Goal: Use online tool/utility: Utilize a website feature to perform a specific function

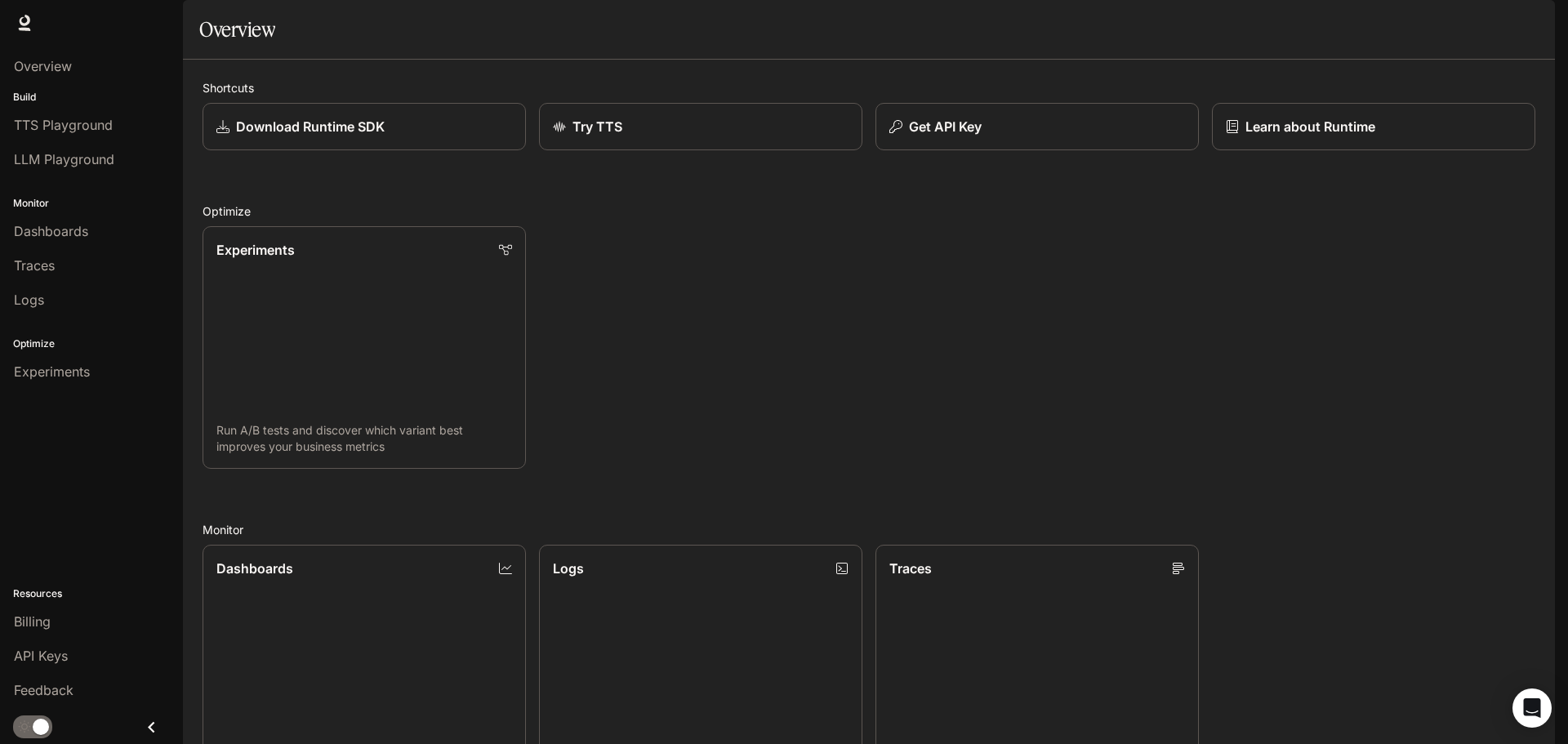
click at [1536, 17] on img "button" at bounding box center [1533, 23] width 23 height 23
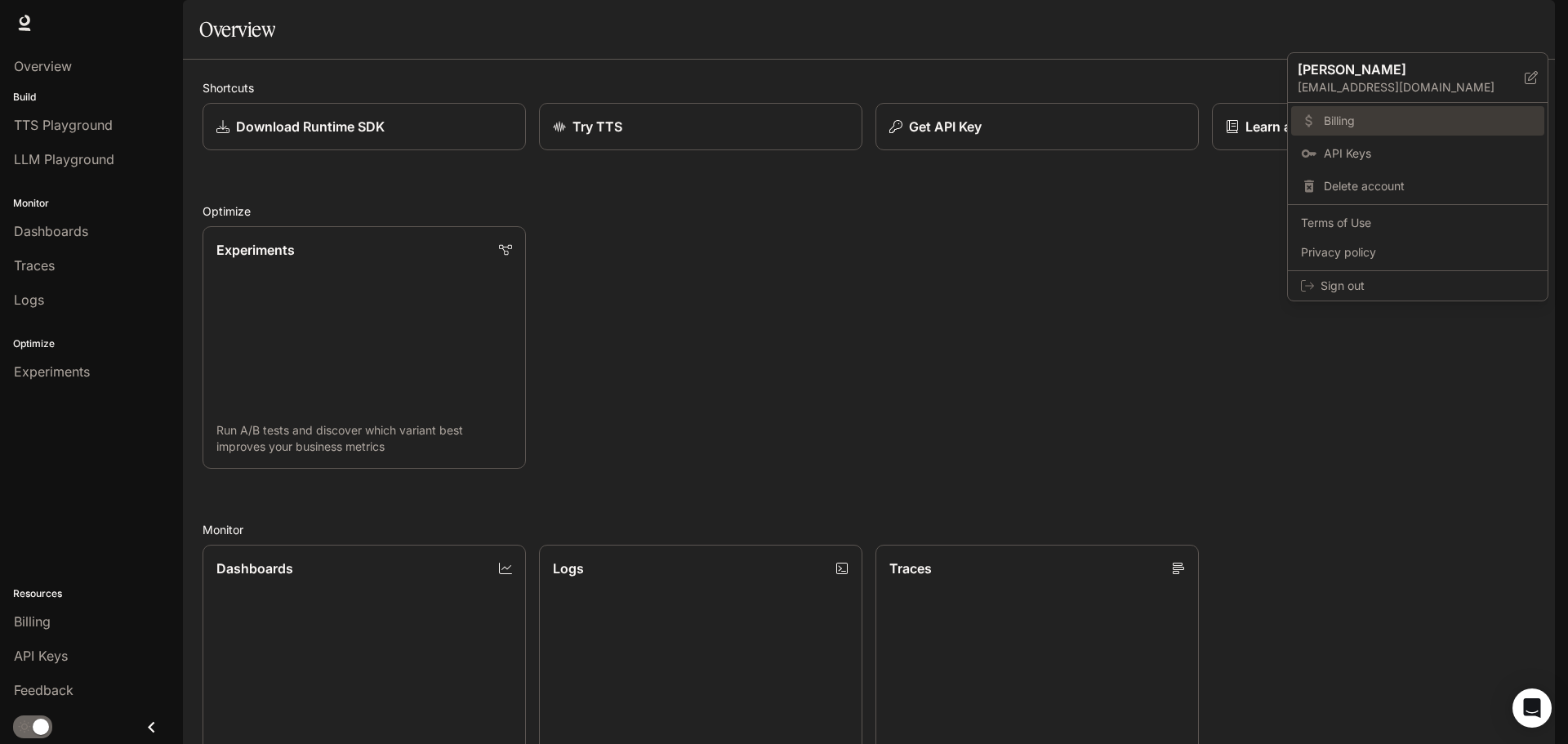
click at [1342, 112] on link "Billing" at bounding box center [1418, 121] width 253 height 30
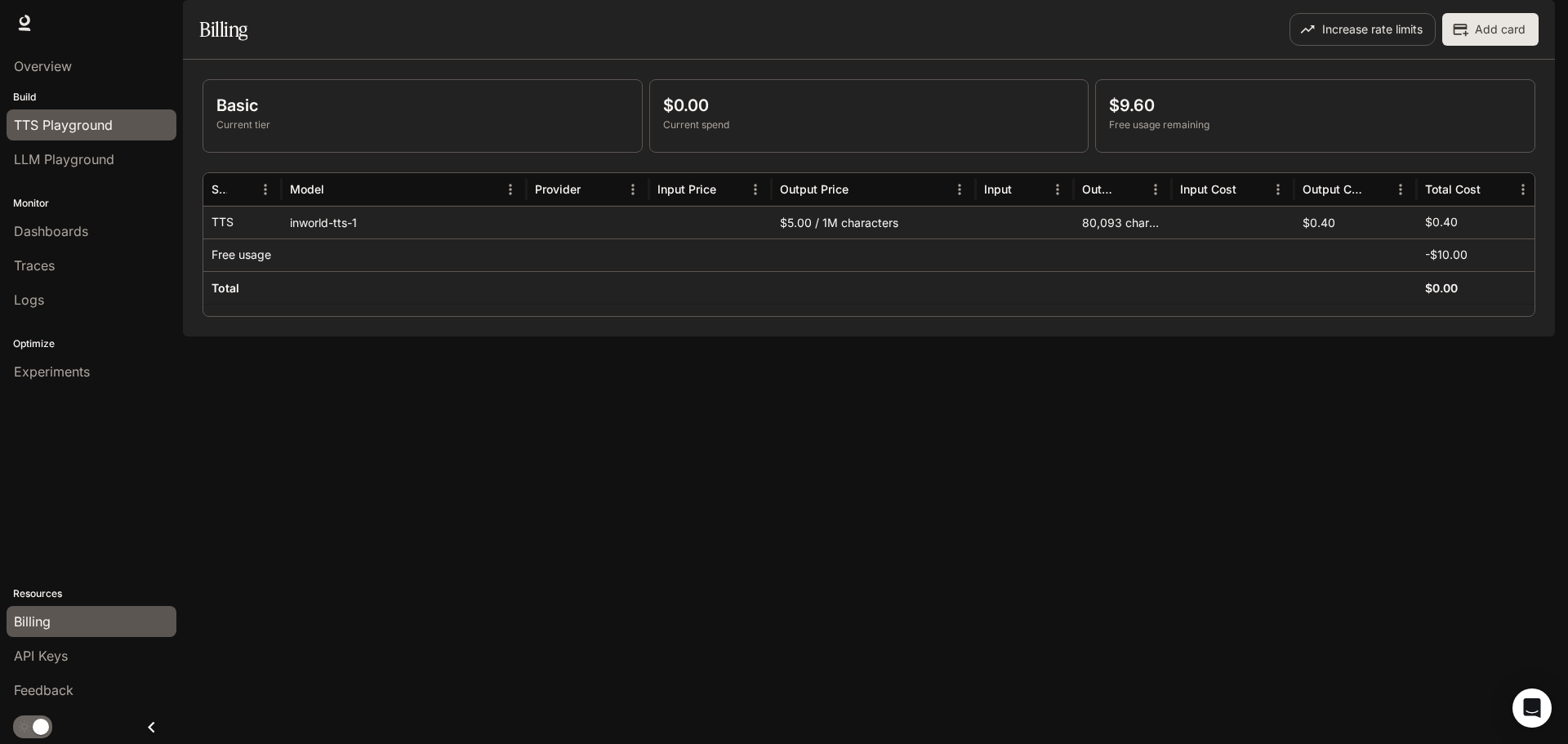
click at [77, 131] on span "TTS Playground" at bounding box center [63, 125] width 99 height 20
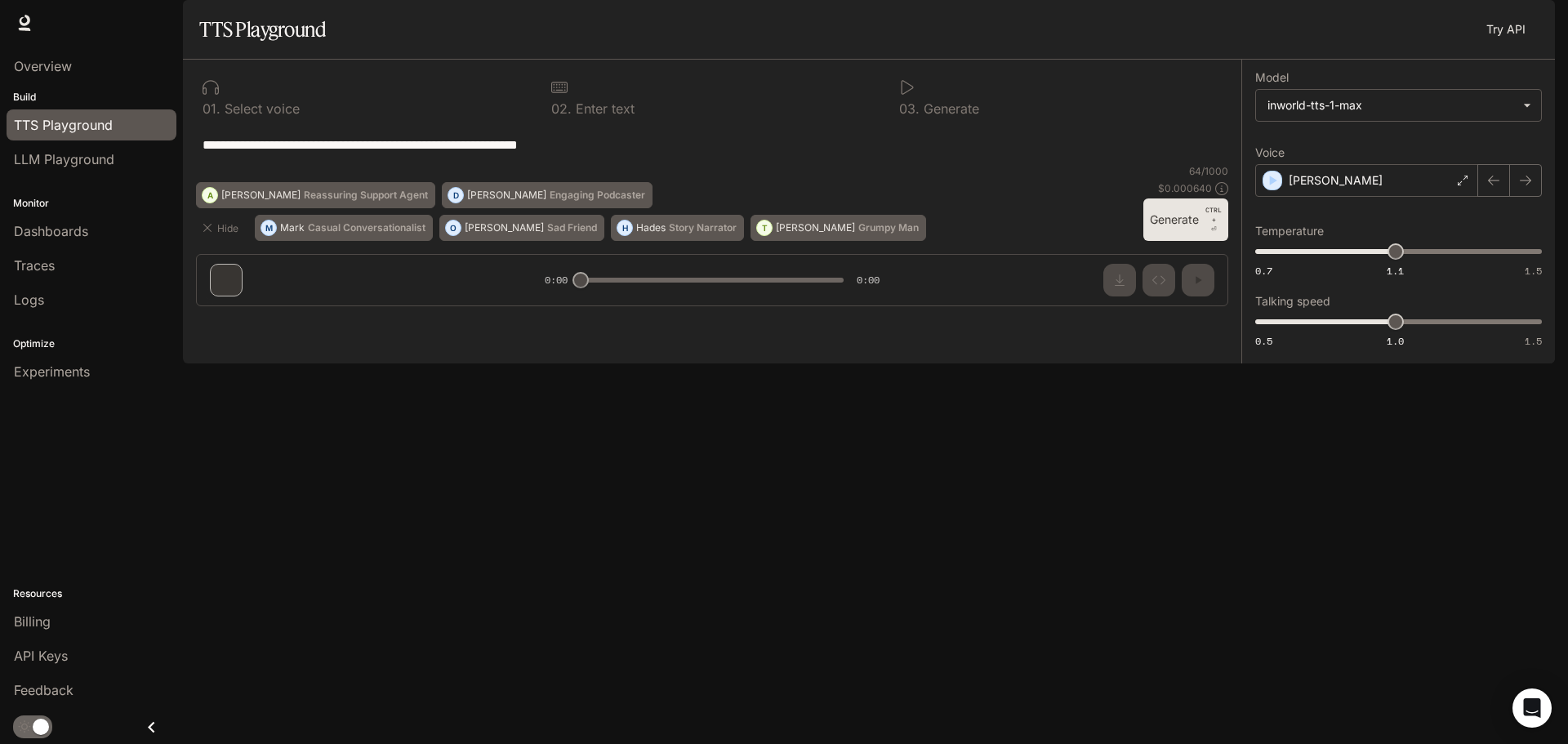
drag, startPoint x: 582, startPoint y: 193, endPoint x: 190, endPoint y: 184, distance: 392.1
click at [192, 184] on div "**********" at bounding box center [712, 190] width 1059 height 259
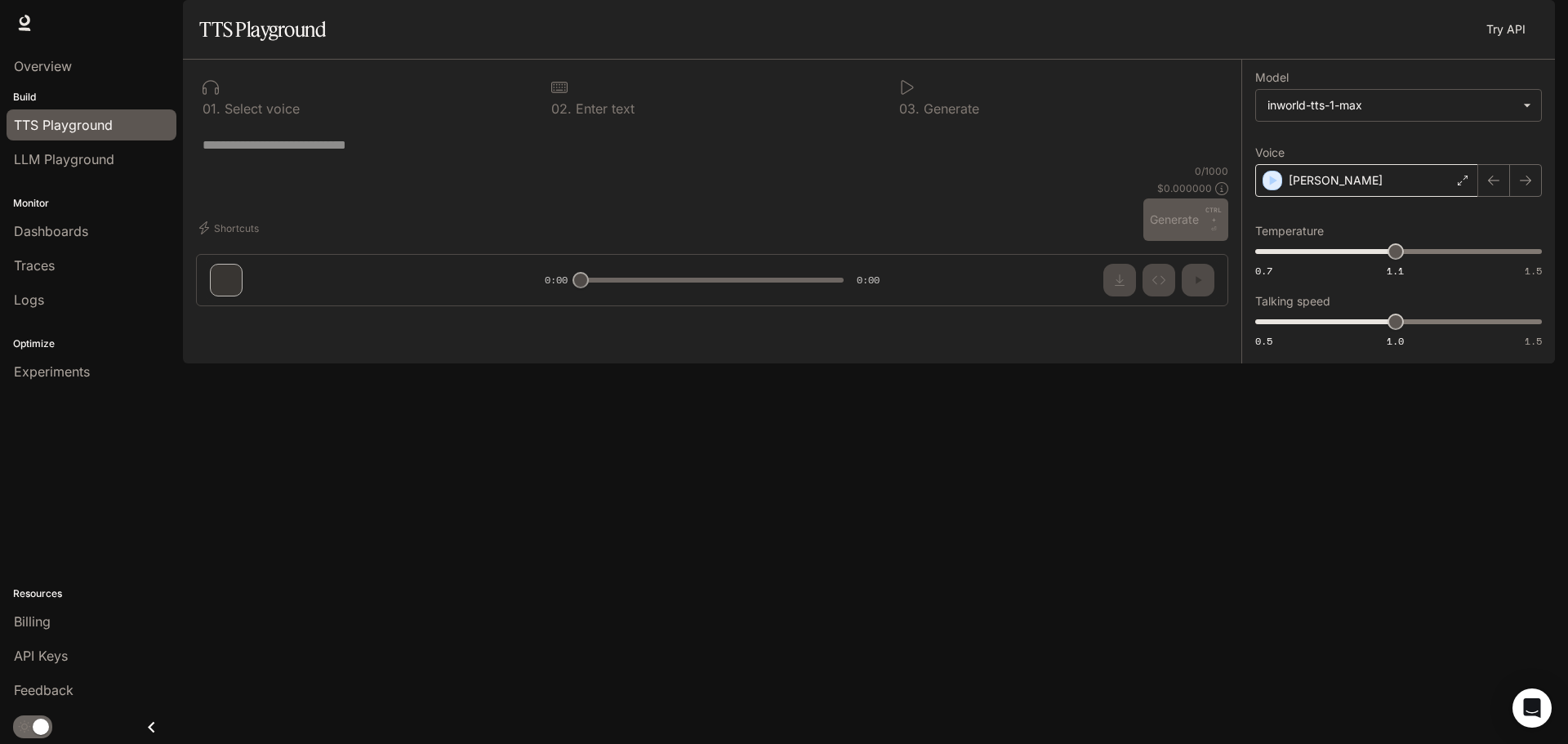
click at [1366, 197] on div "[PERSON_NAME]" at bounding box center [1366, 181] width 223 height 33
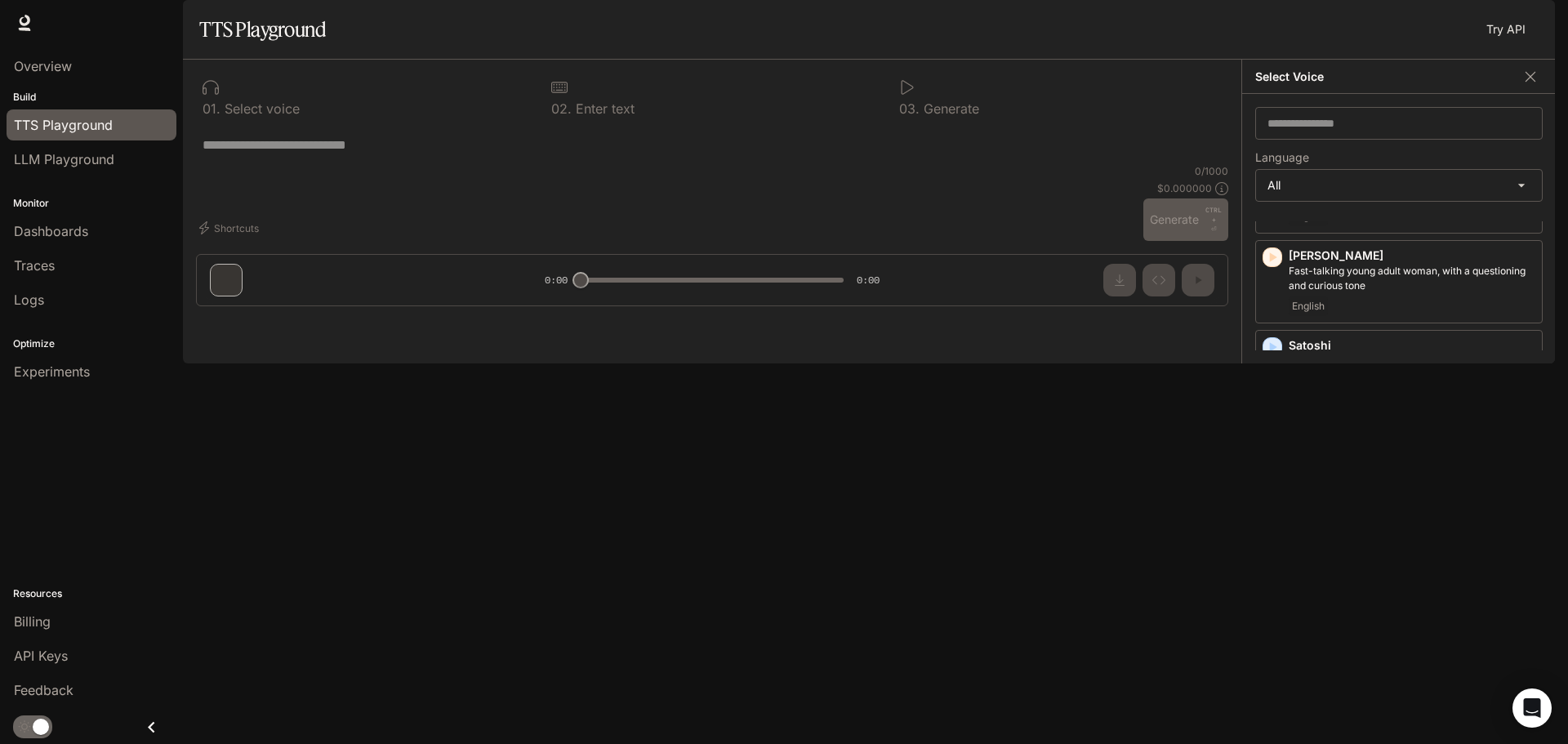
scroll to position [3429, 0]
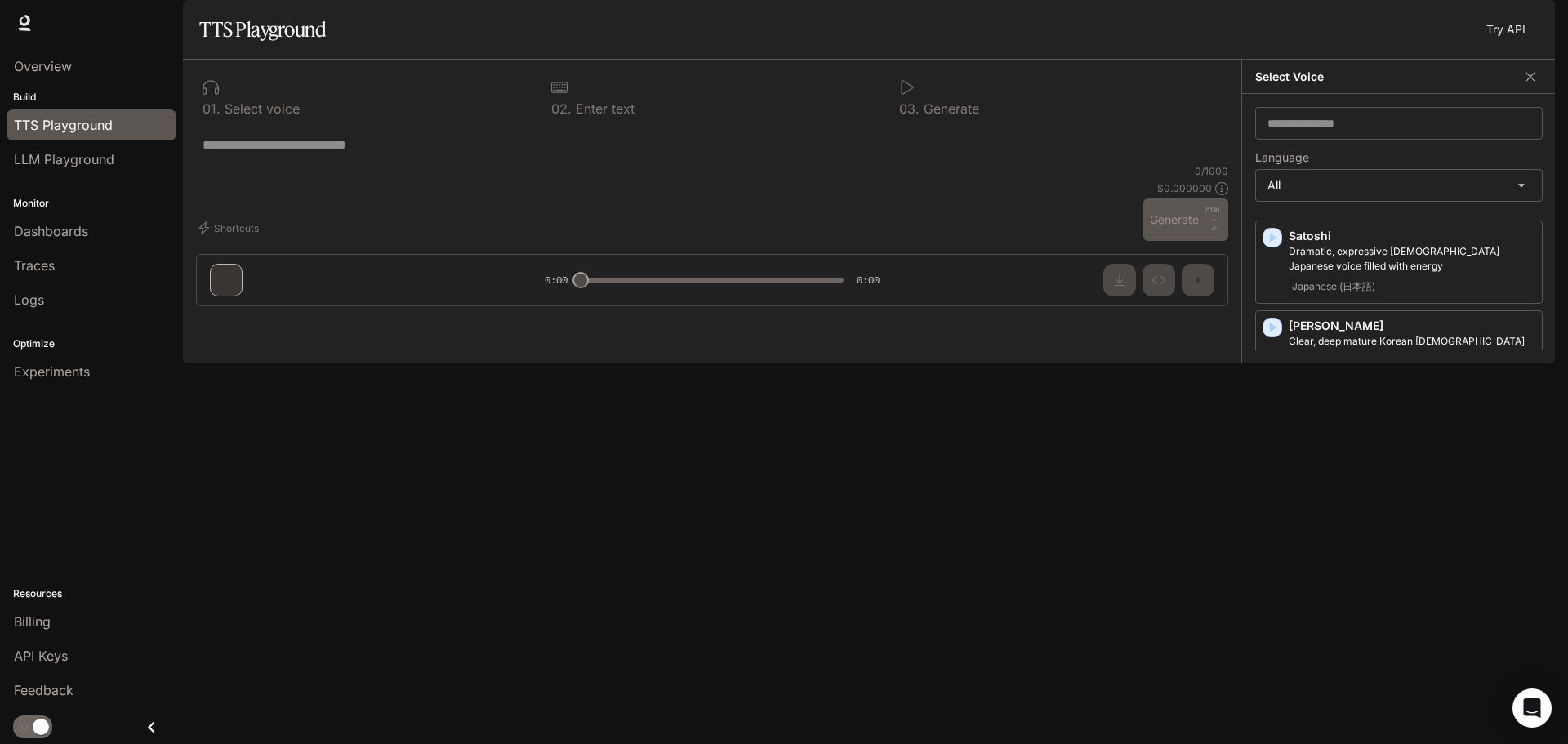
click at [1275, 499] on icon "button" at bounding box center [1272, 507] width 16 height 16
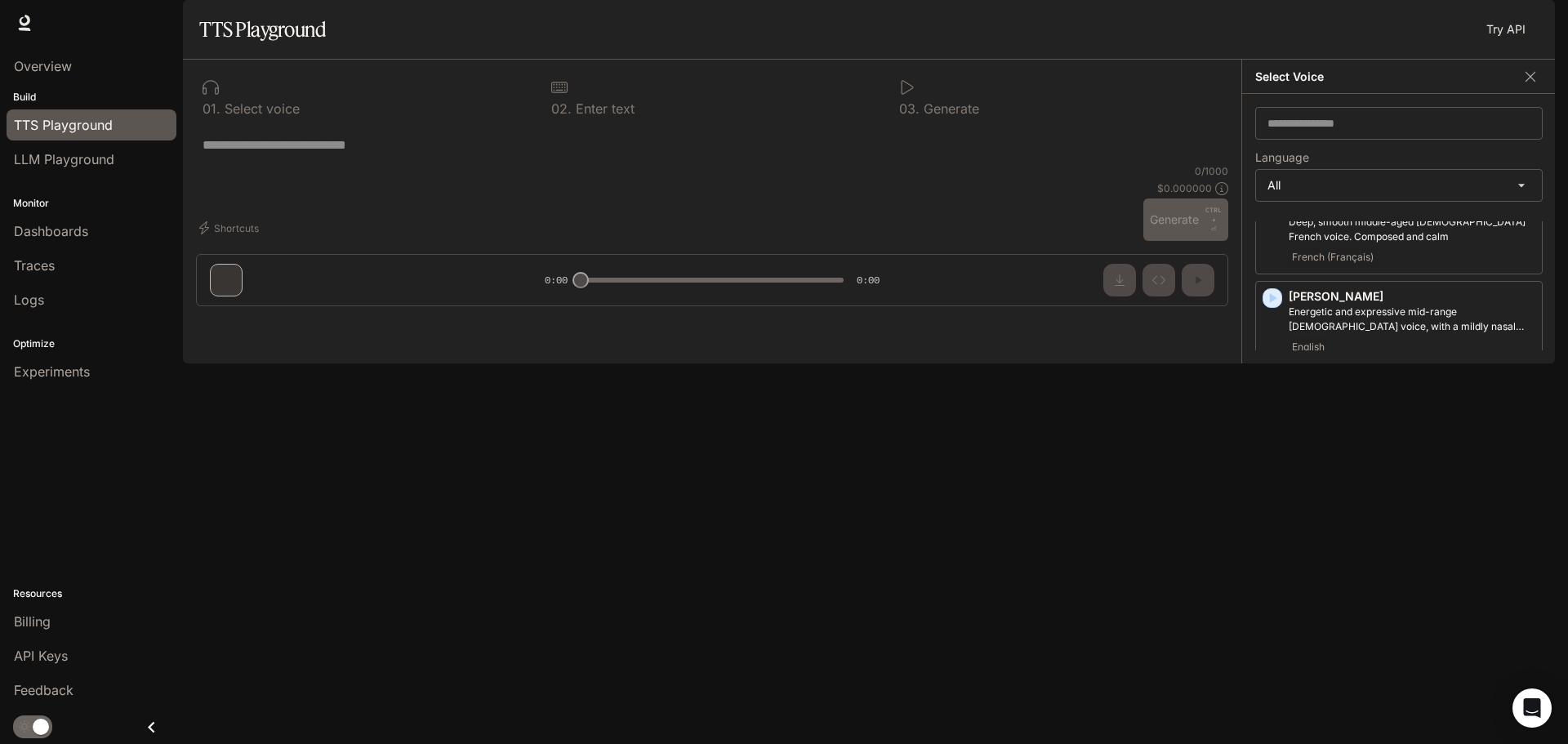
scroll to position [0, 0]
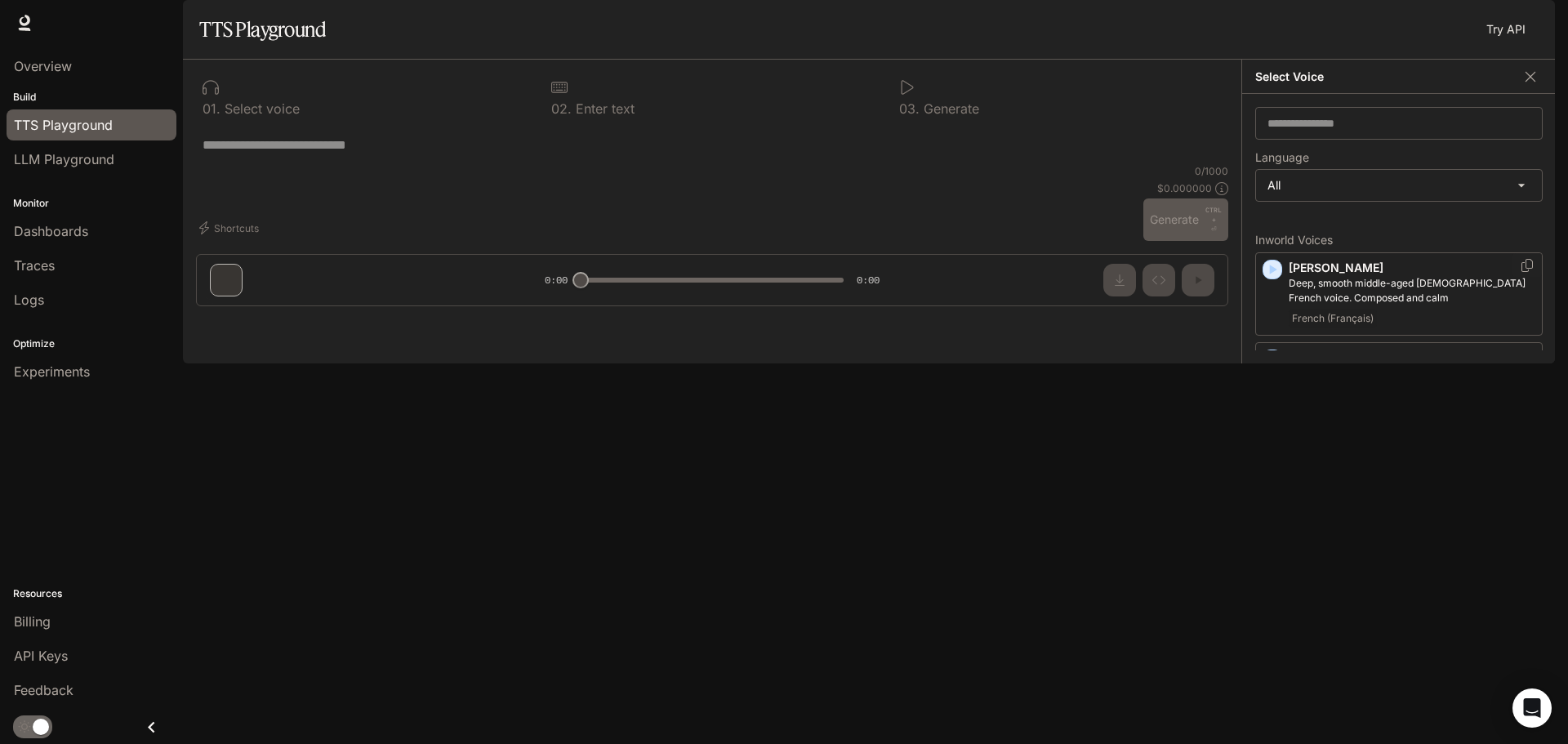
click at [1274, 278] on icon "button" at bounding box center [1272, 269] width 16 height 16
click at [1270, 364] on icon "button" at bounding box center [1273, 360] width 7 height 10
click at [1270, 274] on icon "button" at bounding box center [1273, 269] width 7 height 10
click at [1274, 454] on icon "button" at bounding box center [1273, 449] width 7 height 10
click at [1271, 529] on icon "button" at bounding box center [1273, 524] width 7 height 10
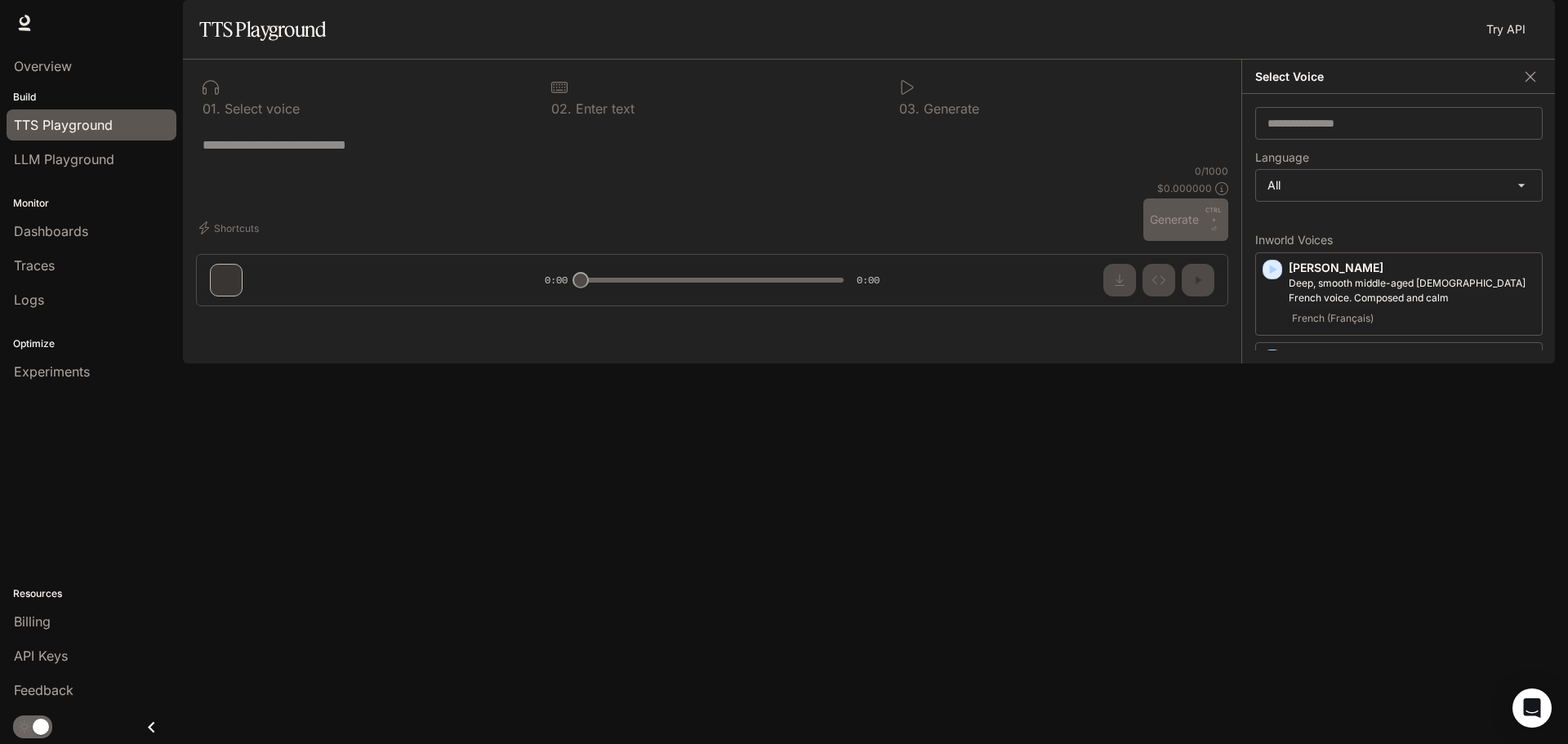
click at [1271, 619] on icon "button" at bounding box center [1273, 614] width 7 height 10
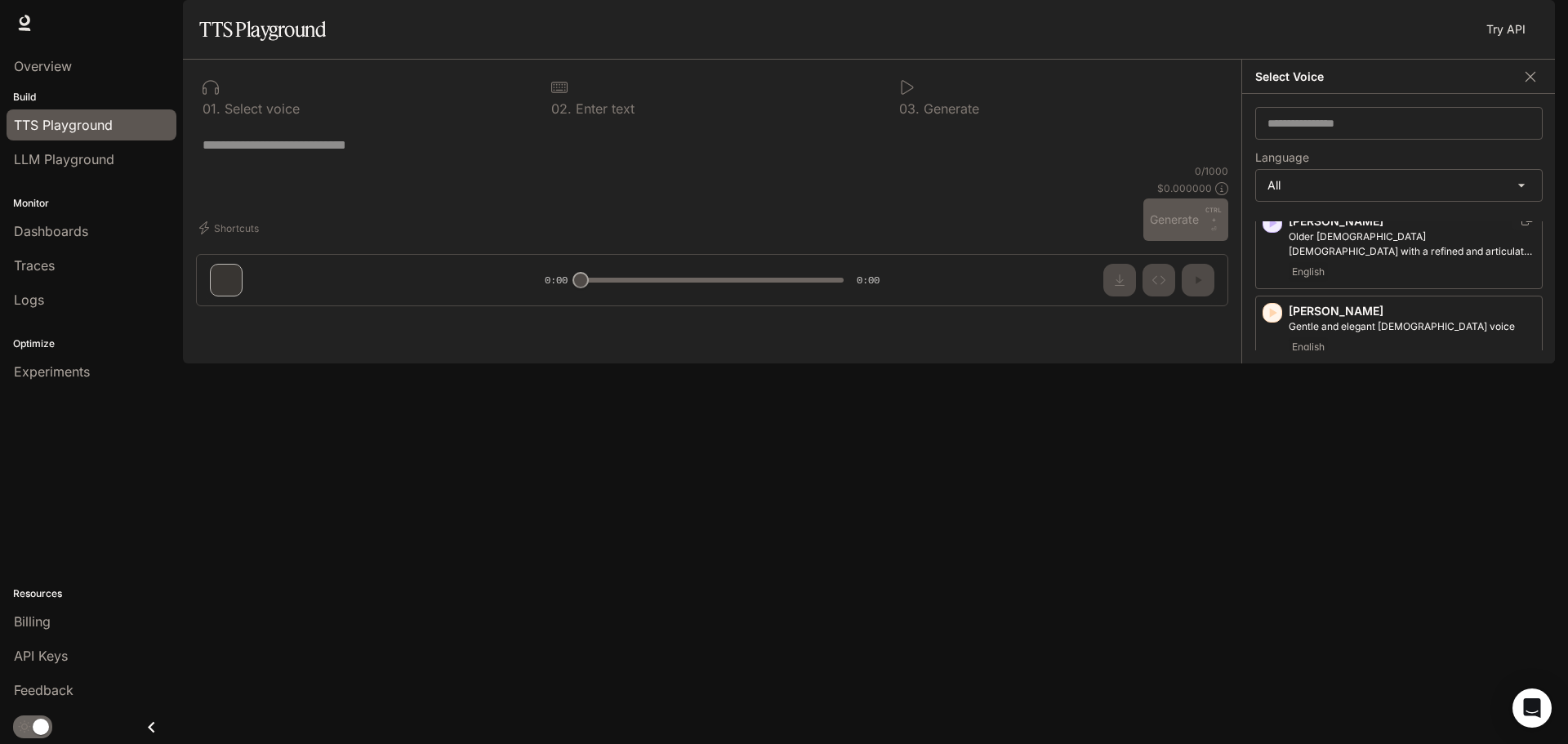
scroll to position [408, 0]
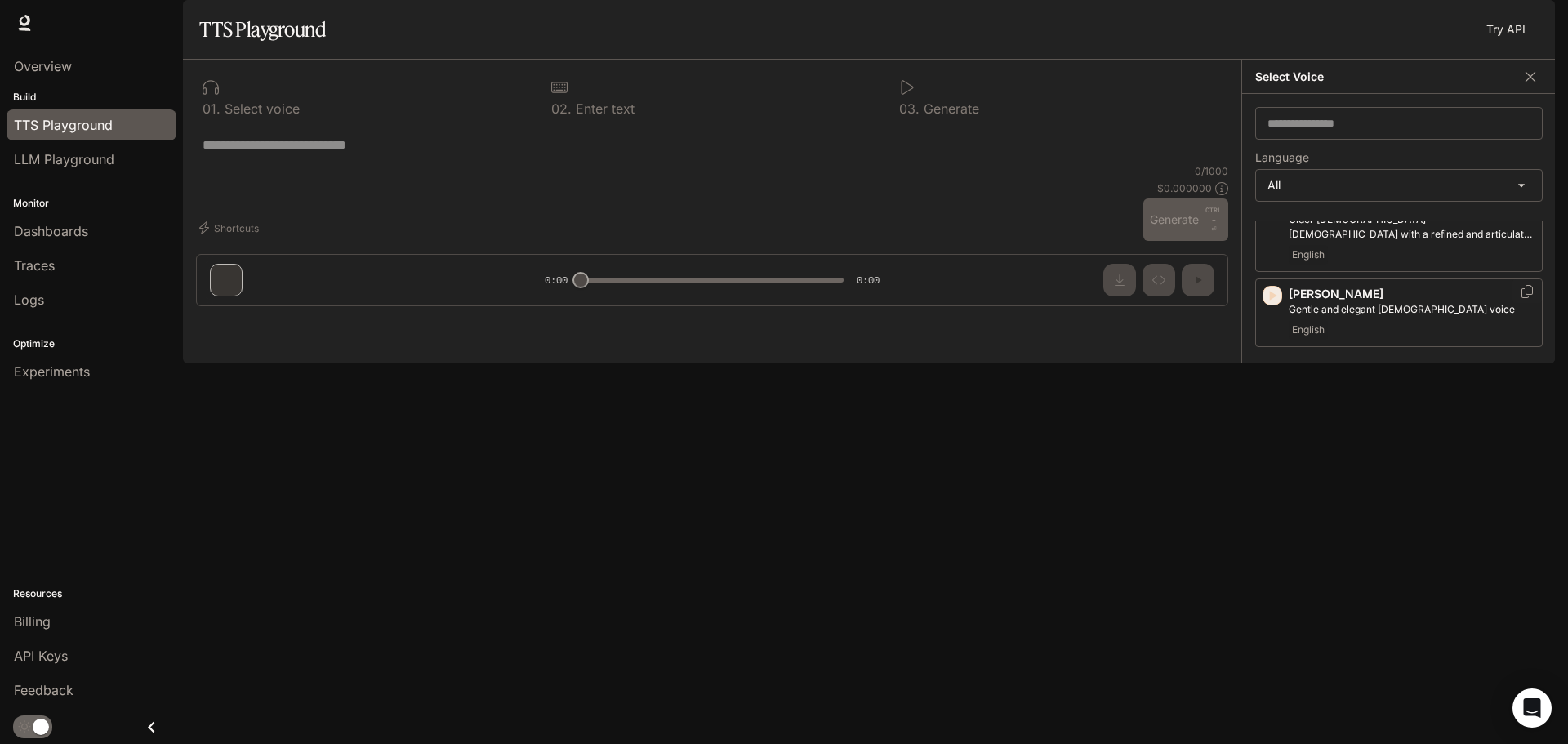
click at [1271, 301] on icon "button" at bounding box center [1273, 296] width 7 height 10
click at [1269, 379] on icon "button" at bounding box center [1272, 371] width 16 height 16
click at [1269, 469] on icon "button" at bounding box center [1272, 461] width 16 height 16
click at [1269, 314] on icon "button" at bounding box center [1272, 305] width 16 height 16
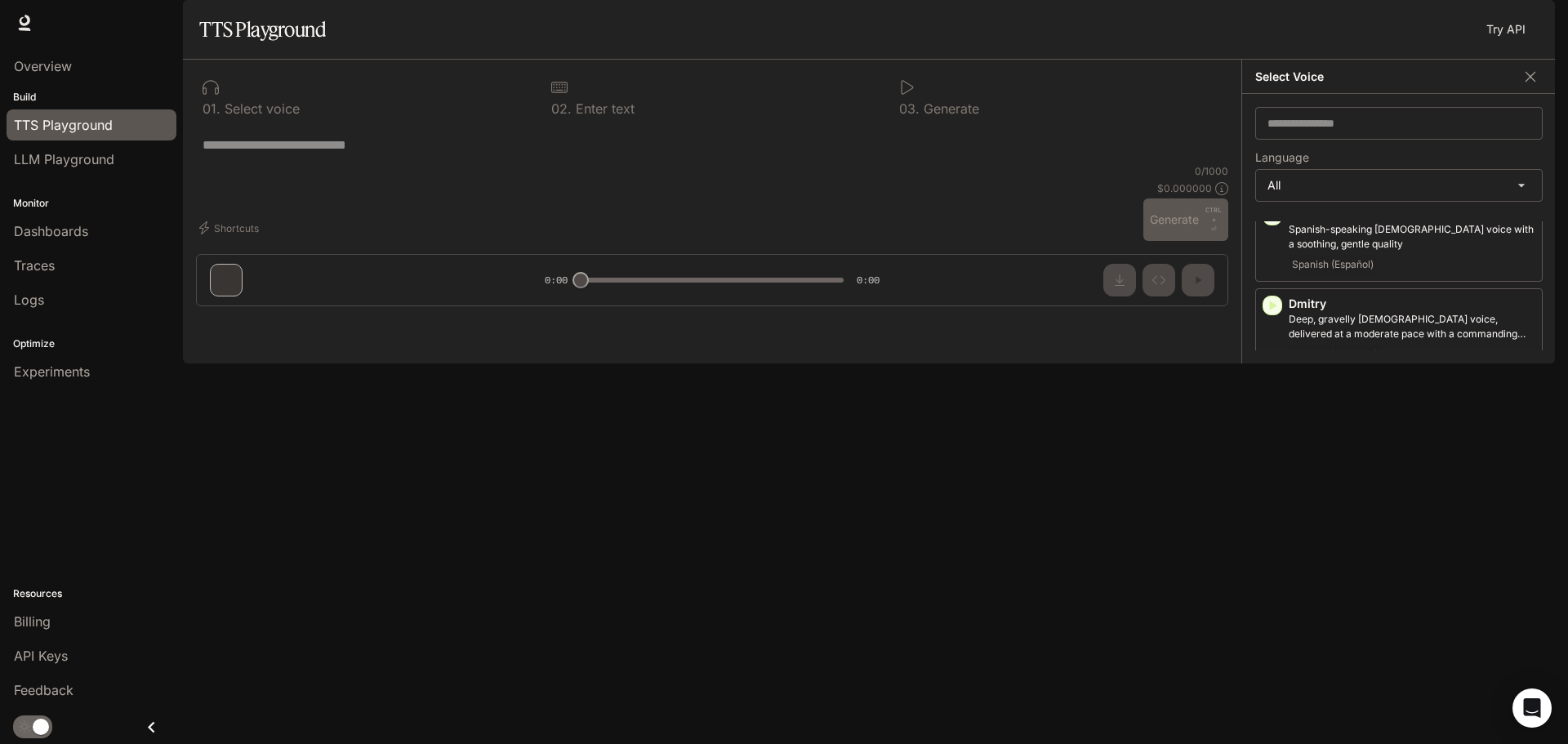
click at [1276, 400] on icon "button" at bounding box center [1273, 395] width 7 height 10
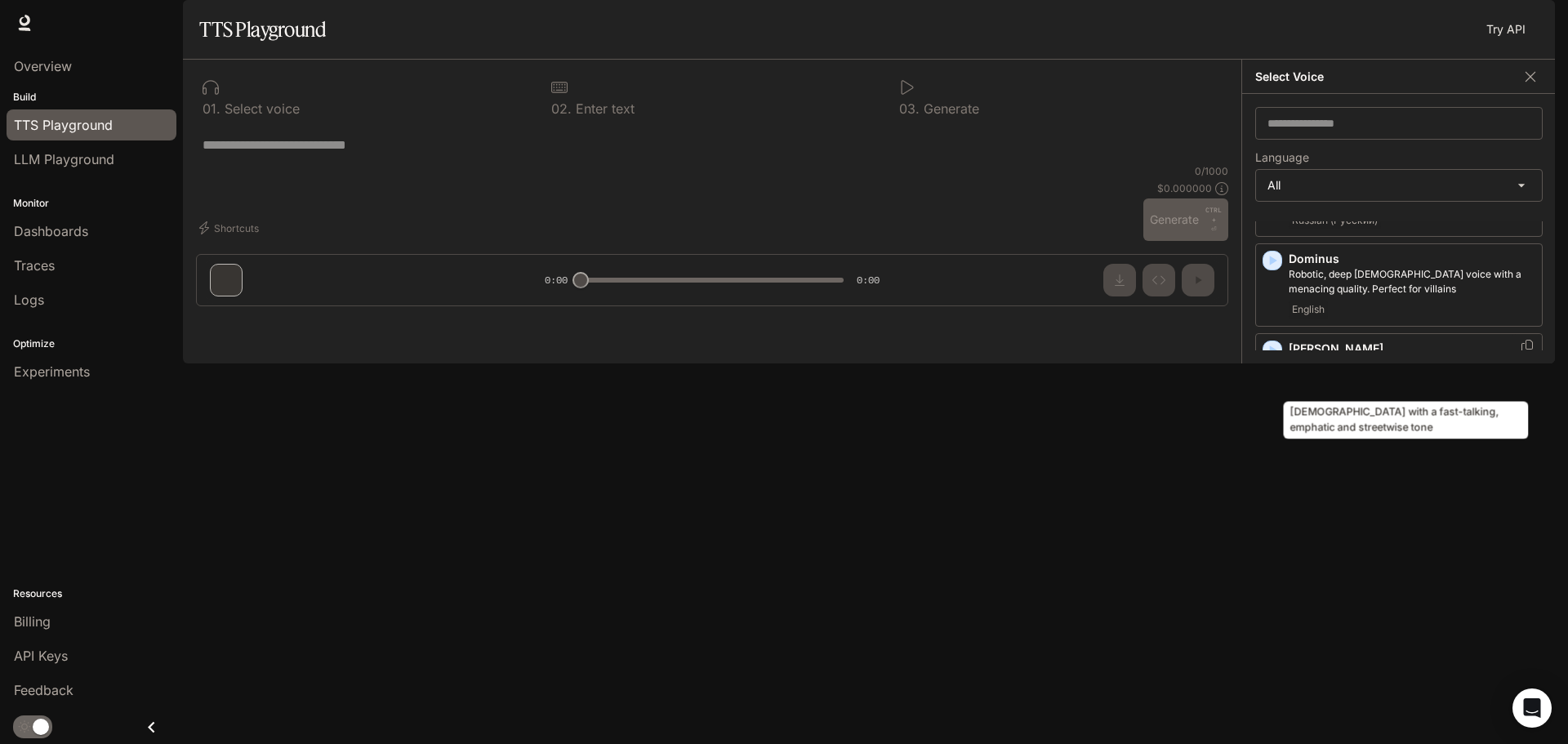
scroll to position [816, 0]
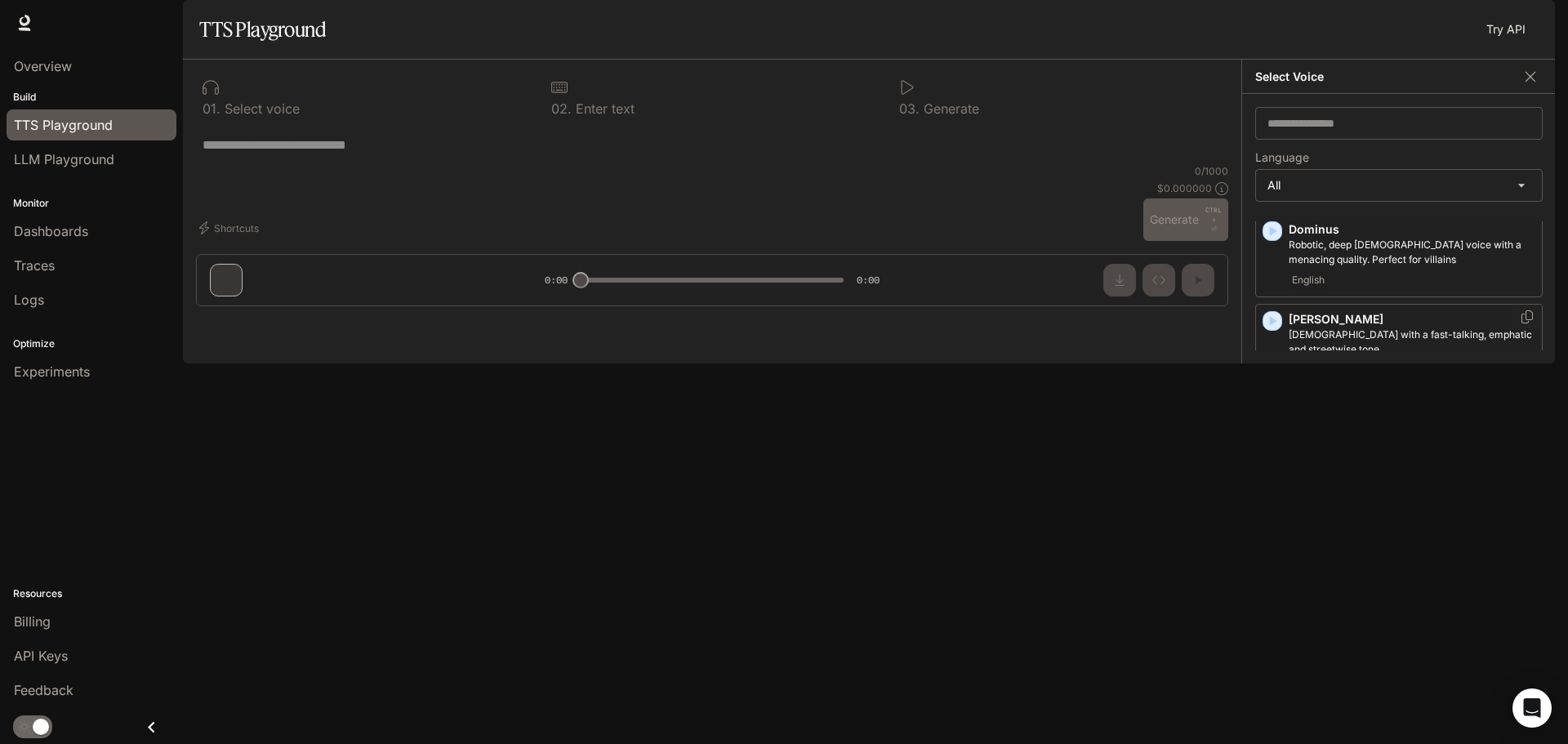
click at [1268, 329] on icon "button" at bounding box center [1272, 321] width 16 height 16
click at [1271, 416] on icon "button" at bounding box center [1273, 411] width 7 height 10
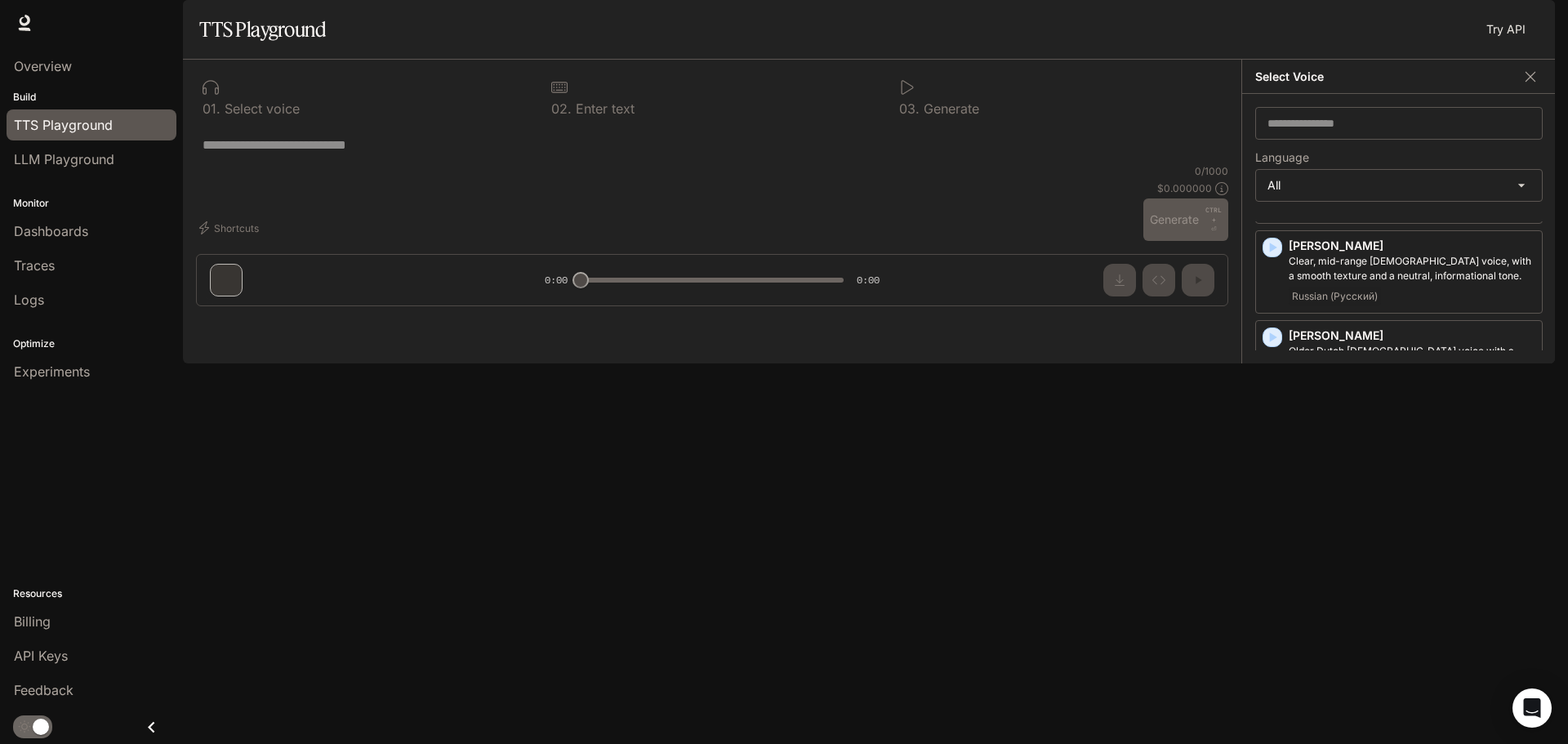
scroll to position [1062, 0]
click at [1270, 260] on icon "button" at bounding box center [1273, 255] width 7 height 10
click at [1271, 354] on icon "button" at bounding box center [1272, 346] width 16 height 16
click at [1269, 434] on icon "button" at bounding box center [1272, 435] width 16 height 16
click at [1275, 501] on icon "button" at bounding box center [1272, 496] width 16 height 16
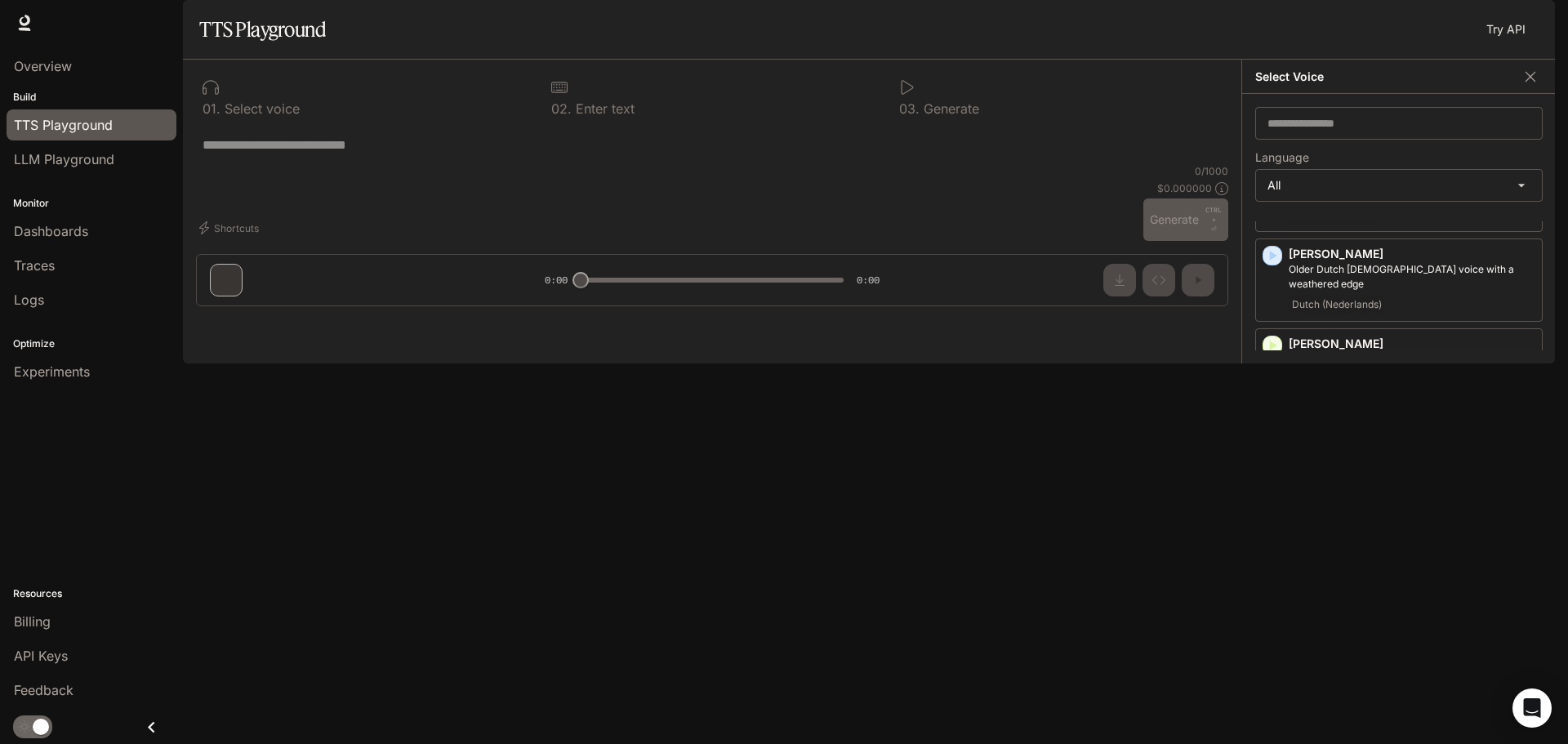
click at [1269, 586] on icon "button" at bounding box center [1272, 586] width 16 height 16
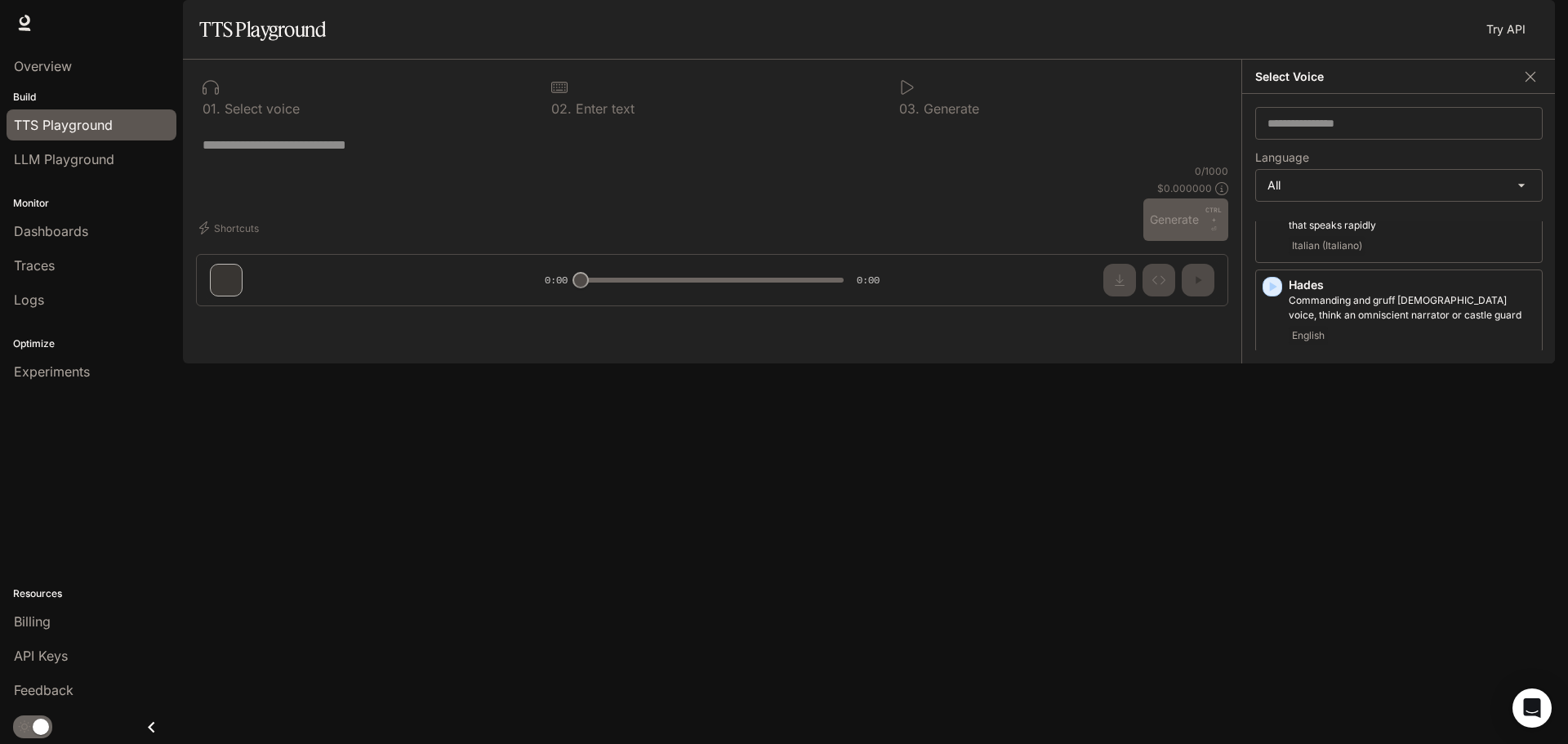
scroll to position [1388, 0]
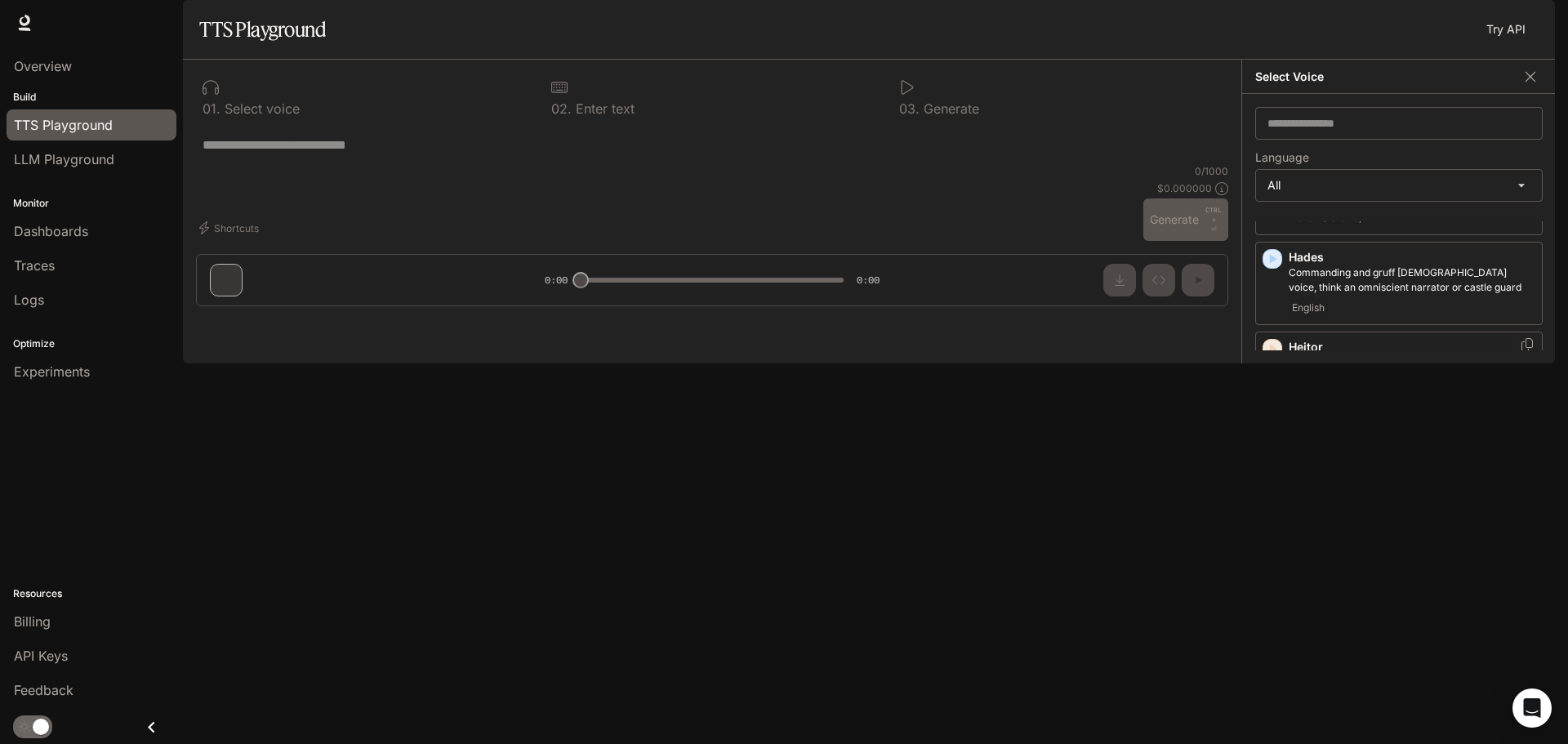
click at [1271, 356] on icon "button" at bounding box center [1272, 349] width 16 height 16
click at [1271, 412] on icon "button" at bounding box center [1273, 409] width 7 height 10
click at [1273, 502] on icon "button" at bounding box center [1273, 499] width 7 height 10
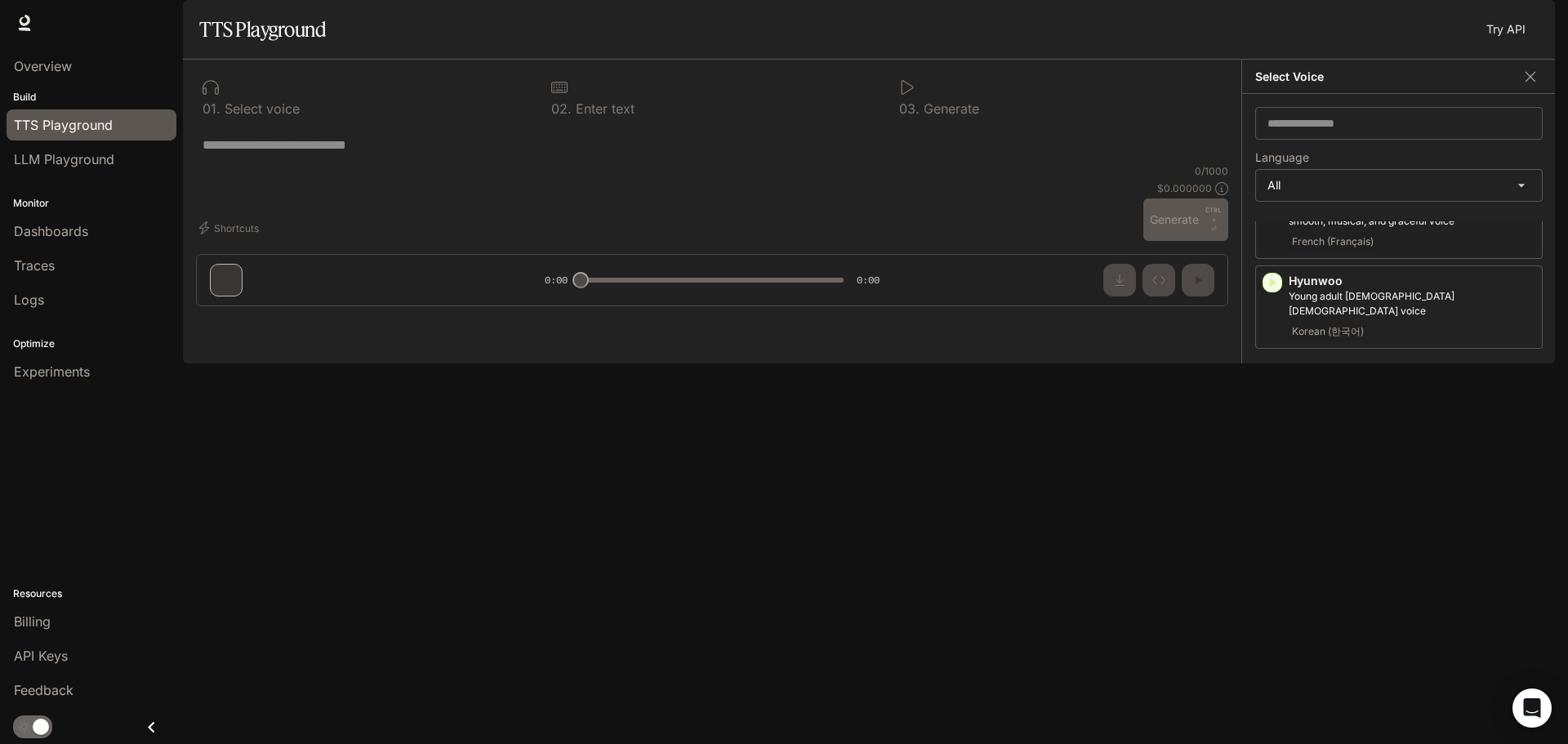
scroll to position [1633, 0]
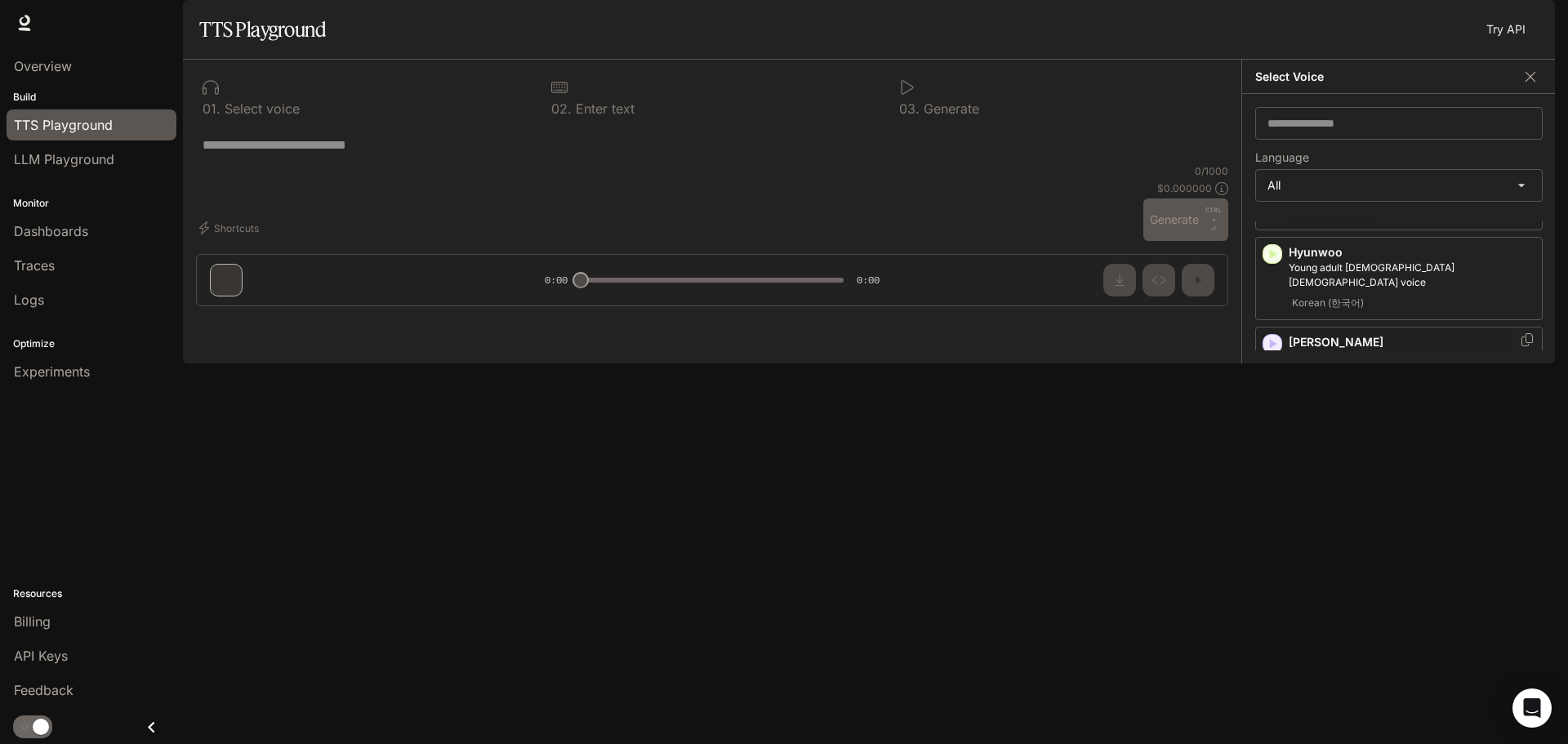
click at [1274, 336] on icon "button" at bounding box center [1272, 344] width 16 height 16
click at [1270, 429] on icon "button" at bounding box center [1273, 434] width 7 height 10
click at [1270, 518] on icon "button" at bounding box center [1273, 523] width 7 height 10
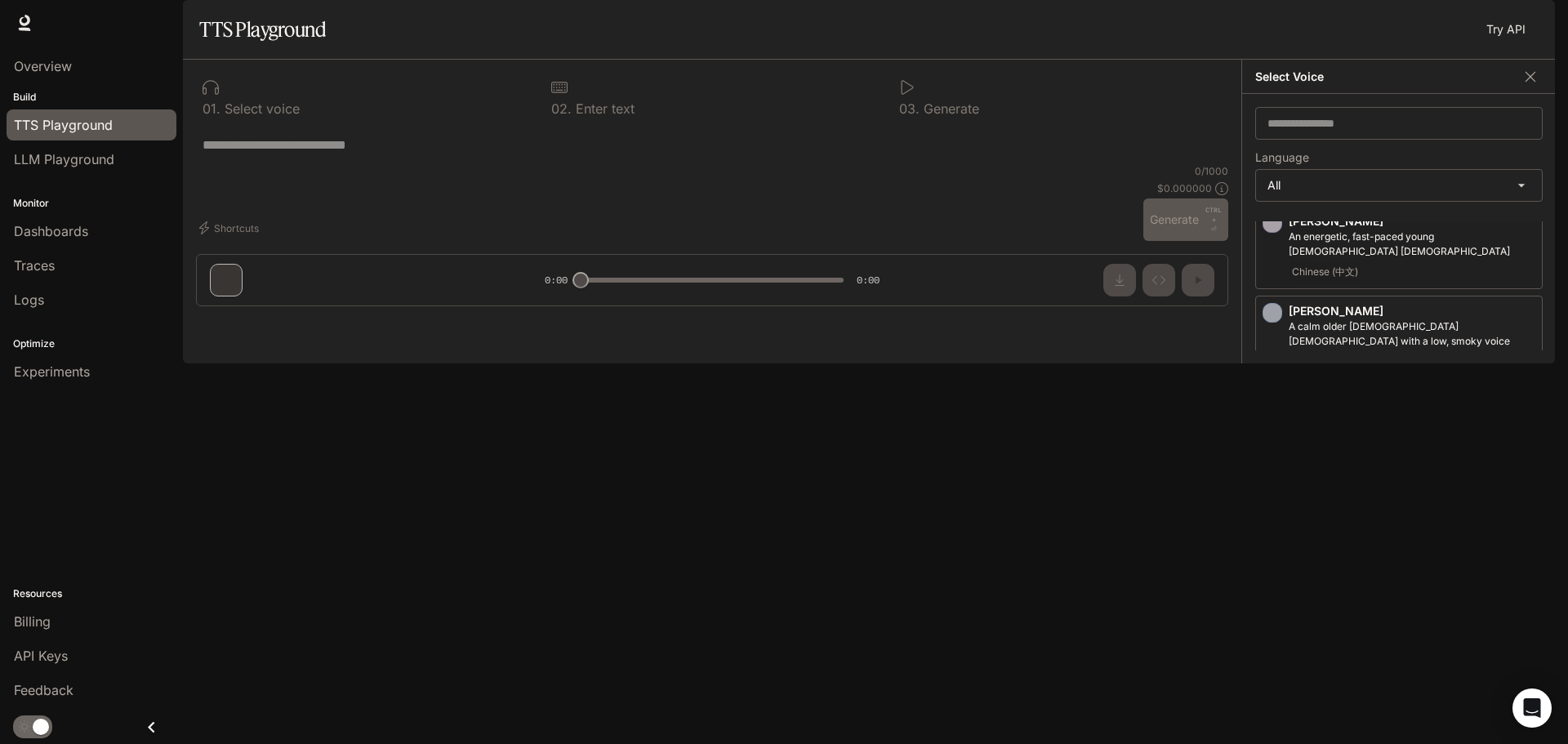
scroll to position [1797, 0]
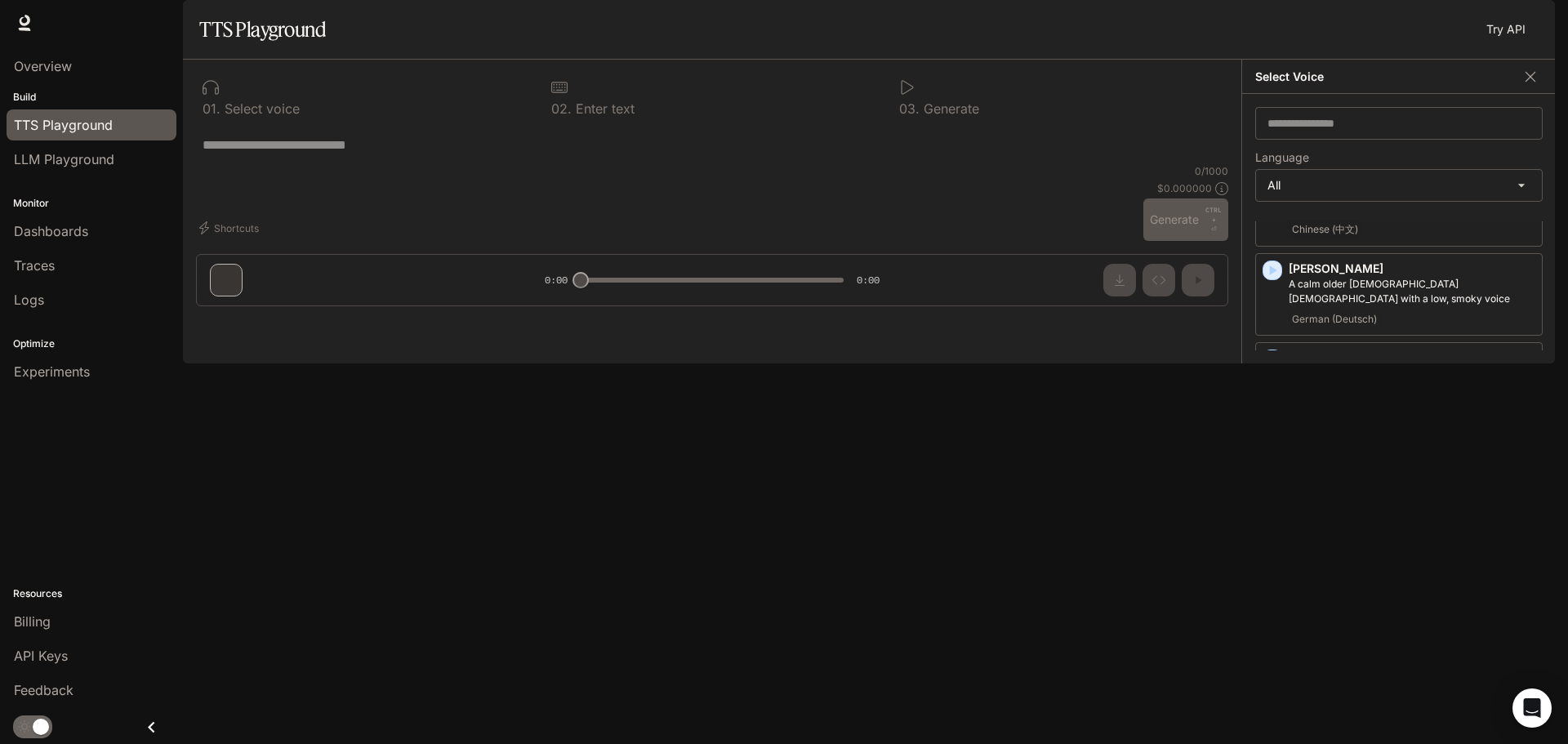
click at [1275, 445] on icon "button" at bounding box center [1273, 450] width 7 height 10
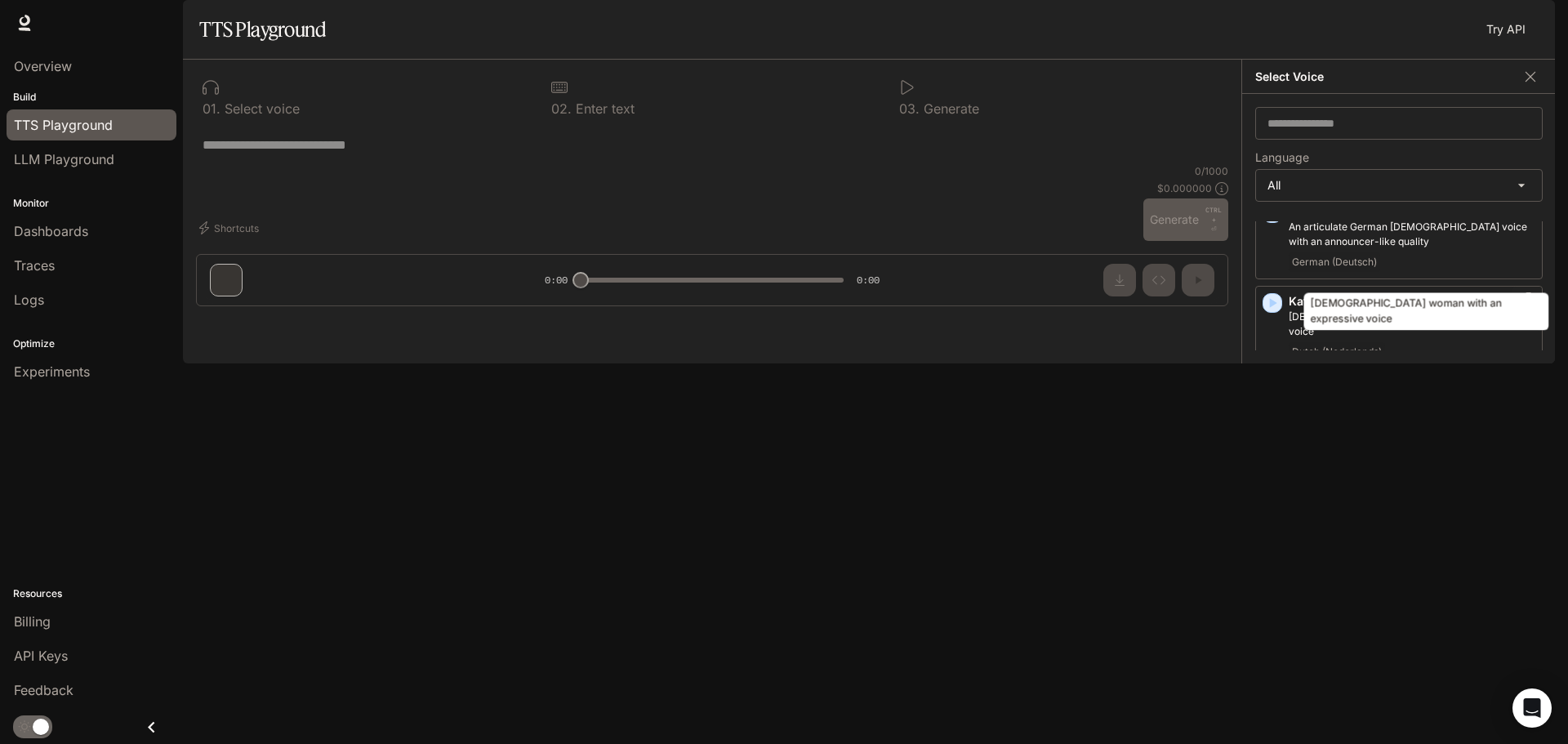
scroll to position [1960, 0]
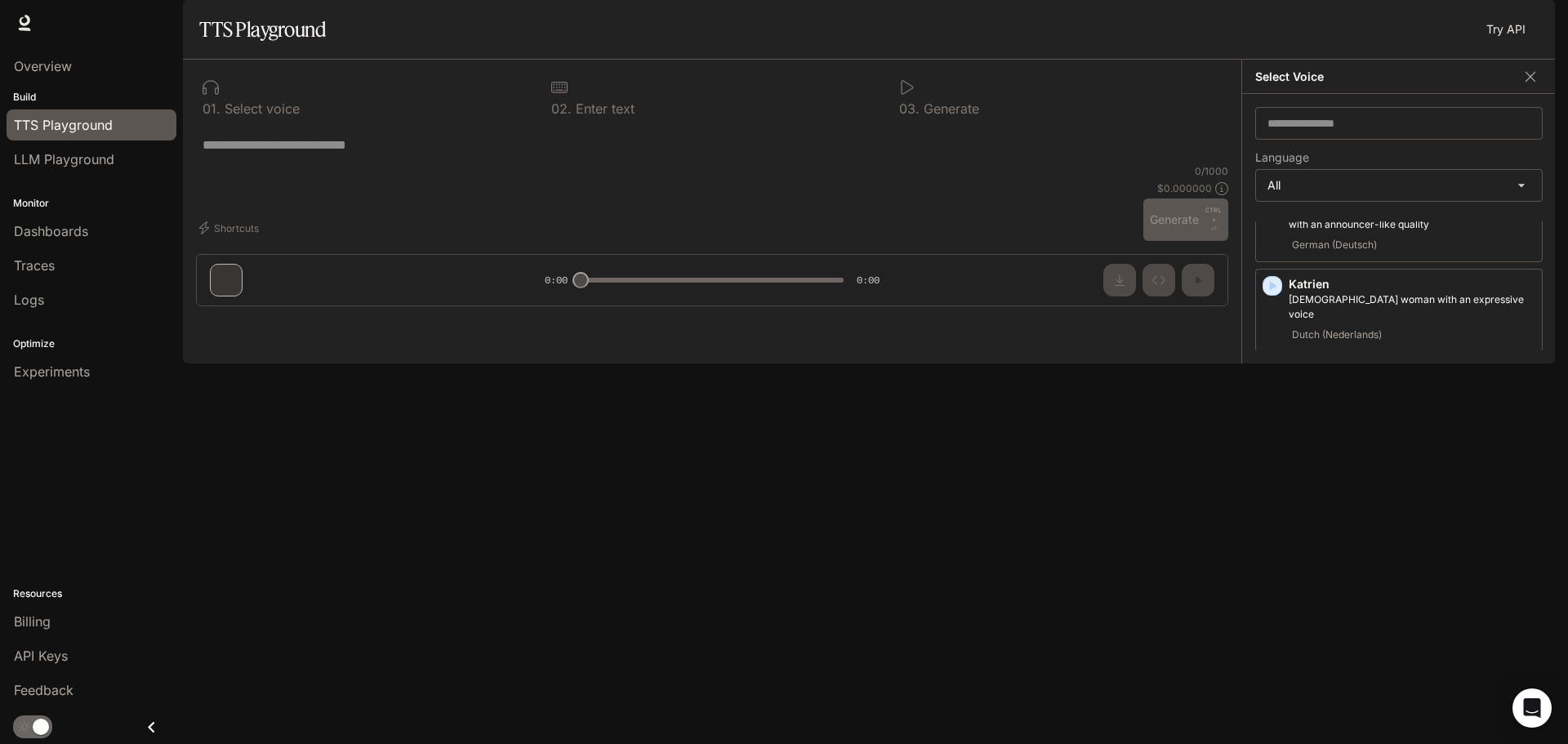
click at [1276, 367] on icon "button" at bounding box center [1272, 375] width 16 height 16
click at [1273, 461] on icon "button" at bounding box center [1273, 466] width 7 height 10
click at [1273, 550] on icon "button" at bounding box center [1273, 555] width 7 height 10
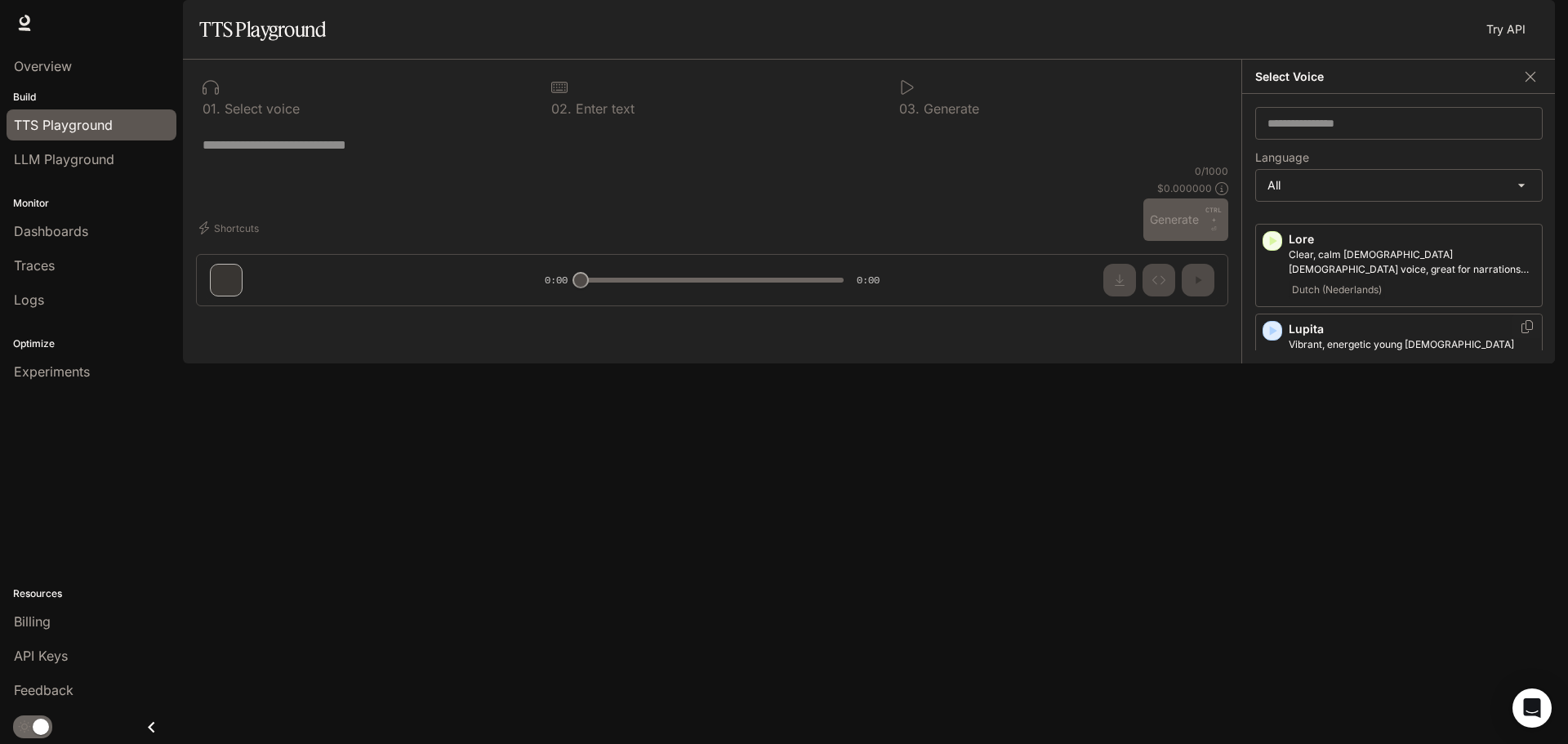
scroll to position [2205, 0]
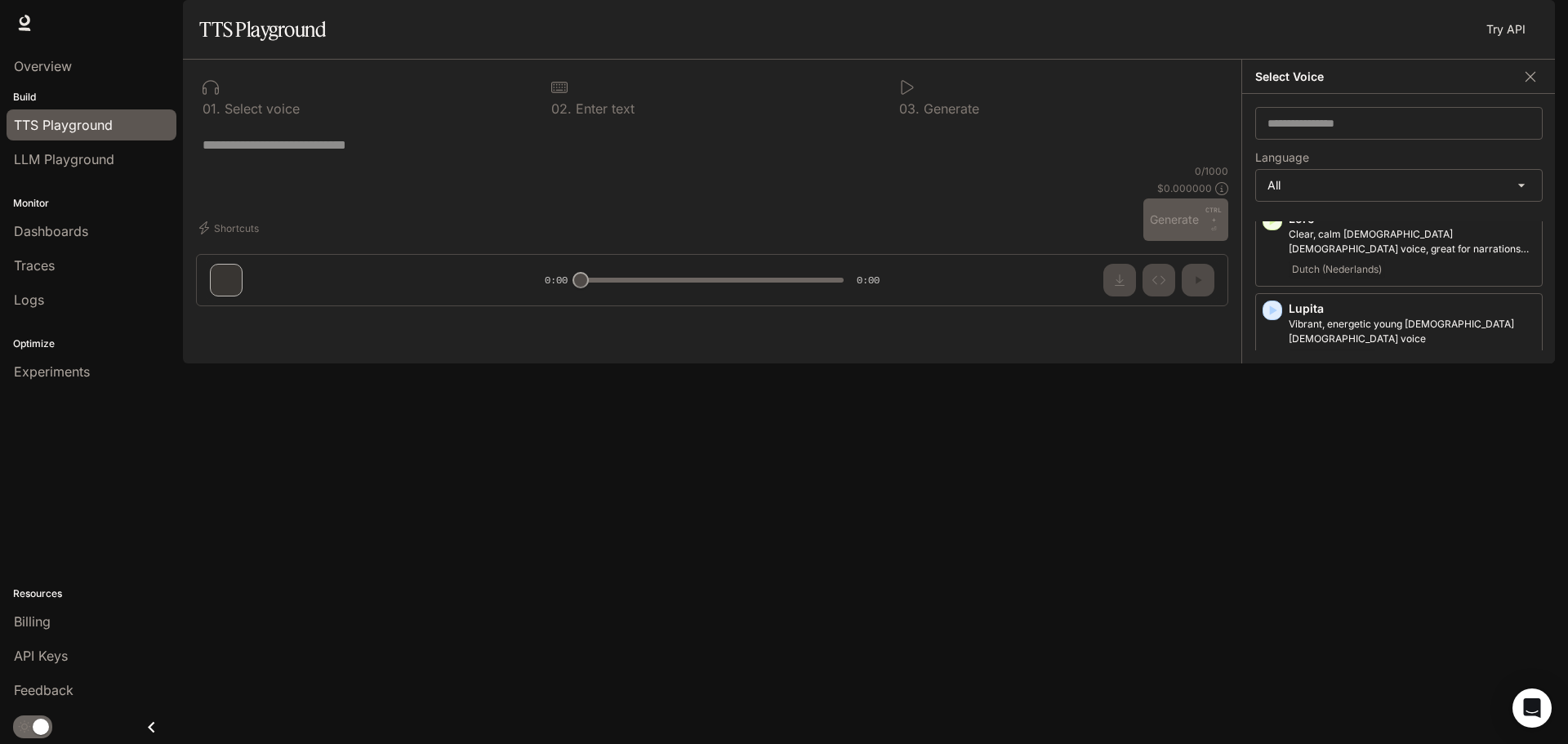
click at [1271, 392] on icon "button" at bounding box center [1272, 400] width 16 height 16
click at [1276, 482] on icon "button" at bounding box center [1272, 490] width 16 height 16
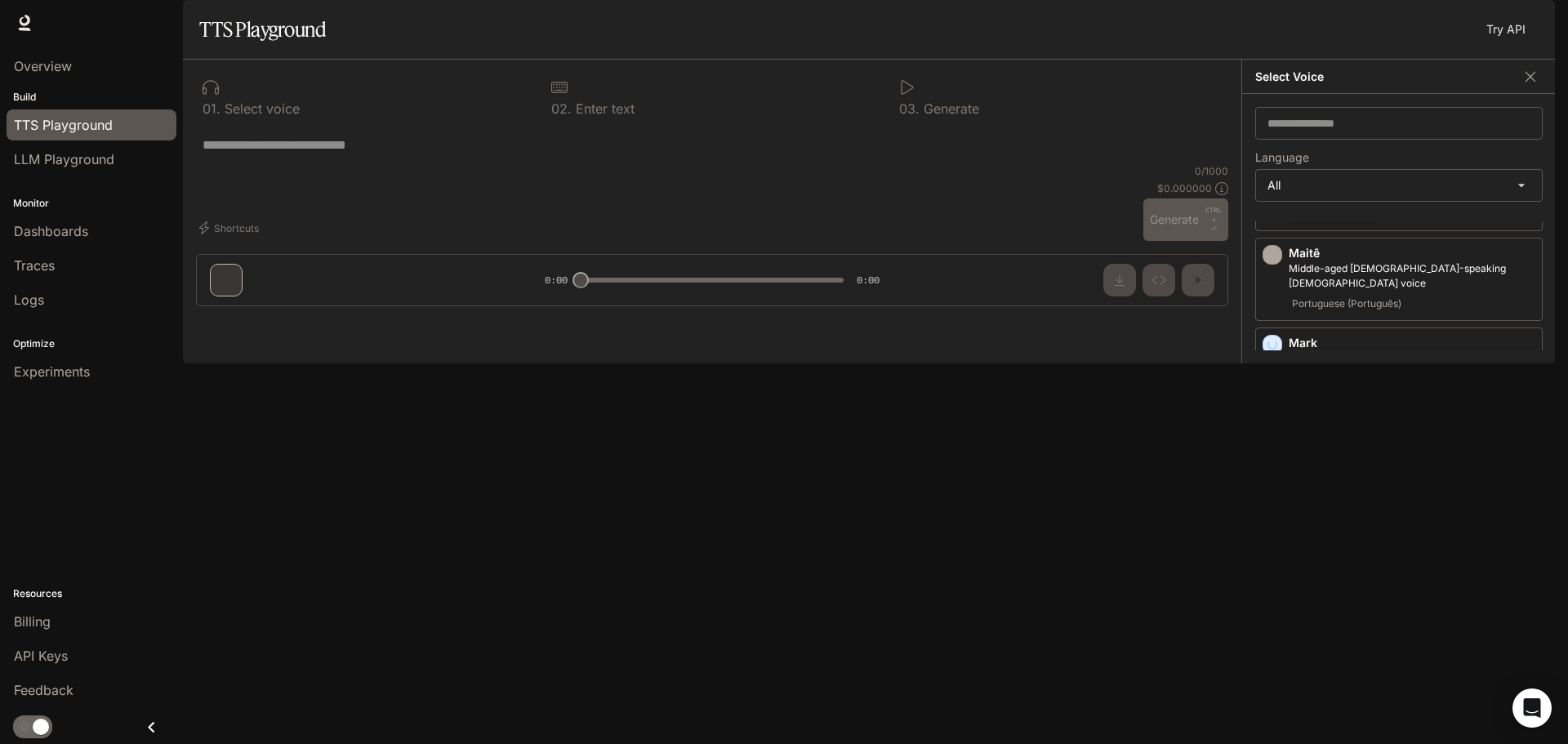
scroll to position [2368, 0]
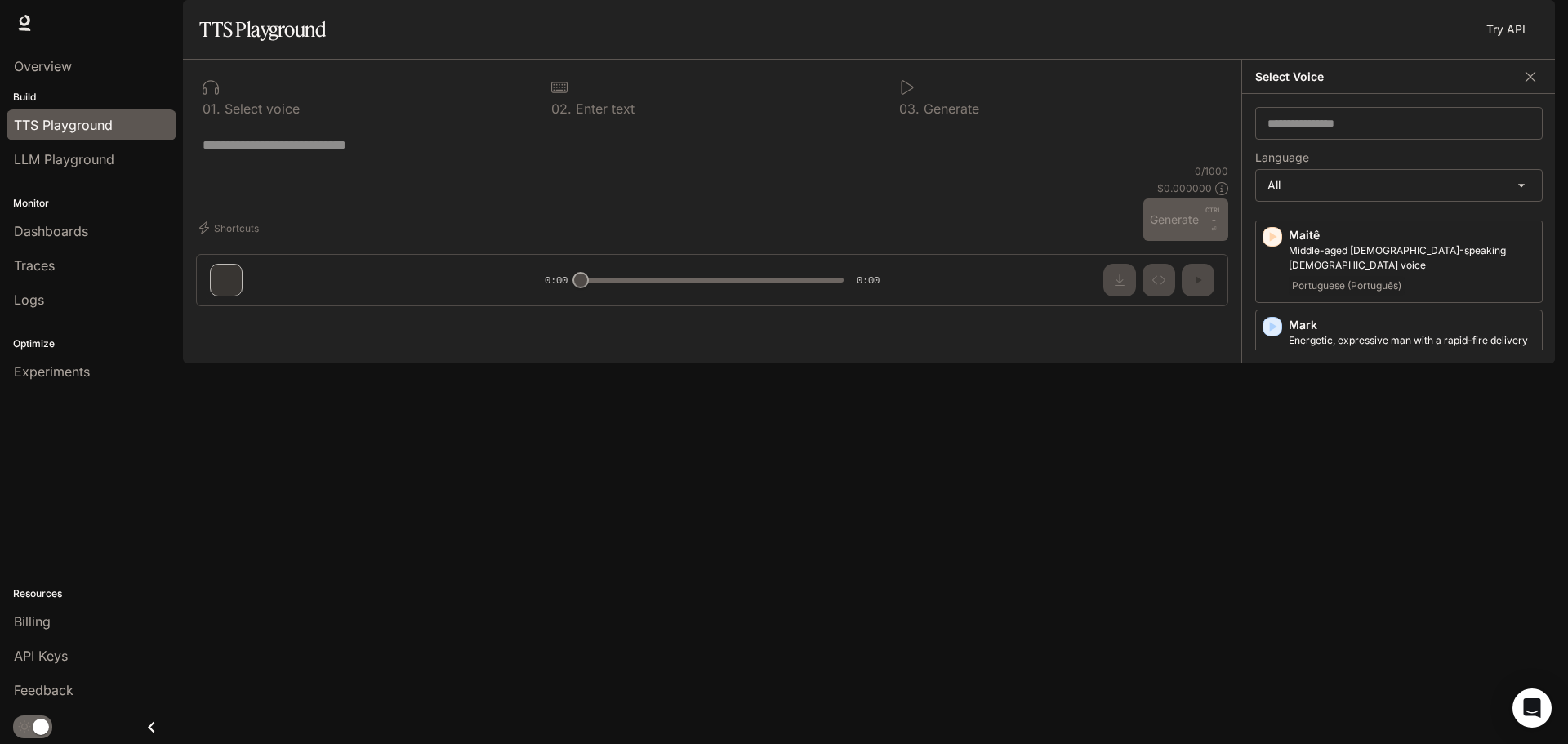
click at [1268, 393] on icon "button" at bounding box center [1272, 402] width 16 height 16
click at [1274, 484] on icon "button" at bounding box center [1272, 492] width 16 height 16
click at [1267, 410] on icon "button" at bounding box center [1272, 418] width 16 height 16
click at [1272, 500] on icon "button" at bounding box center [1272, 508] width 16 height 16
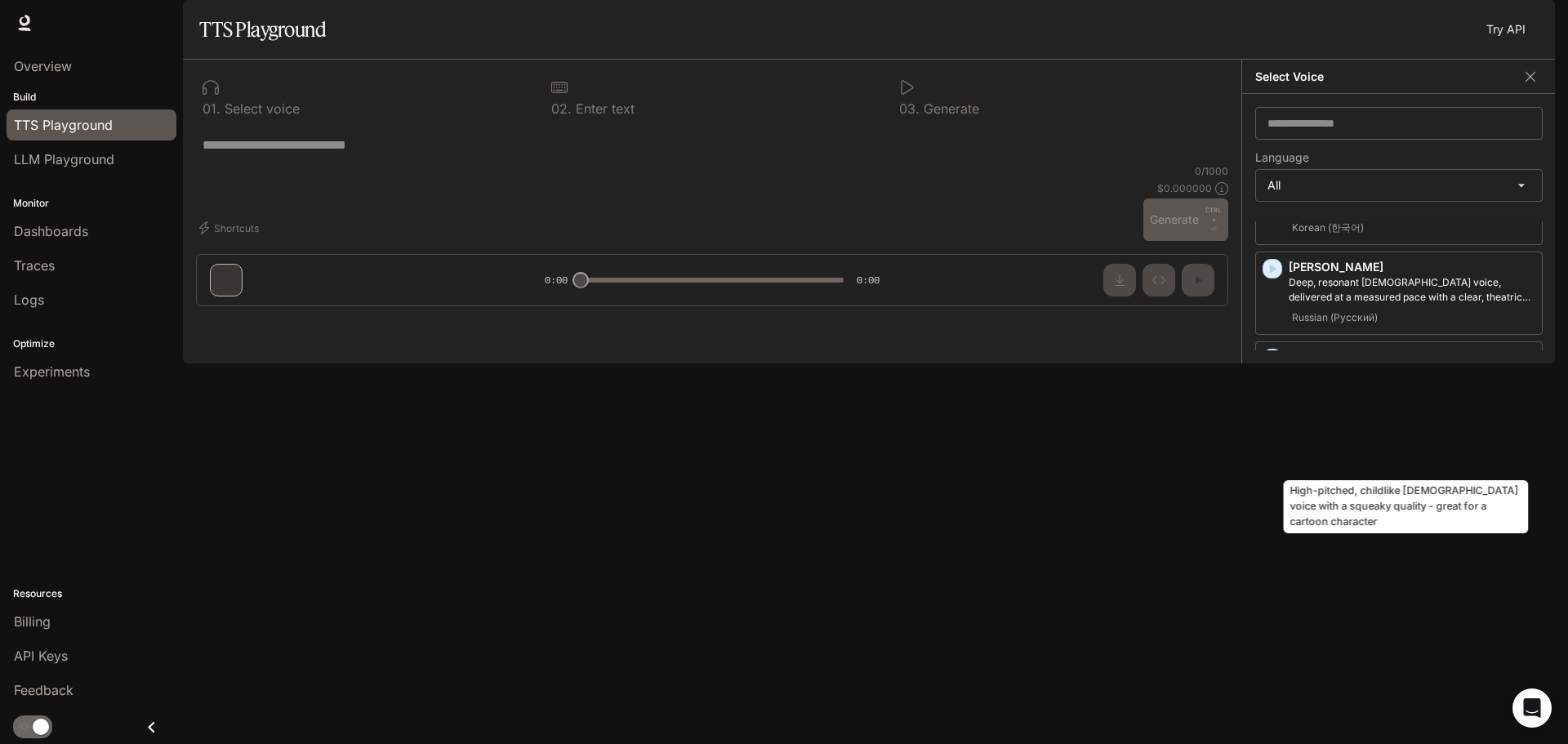
scroll to position [2776, 0]
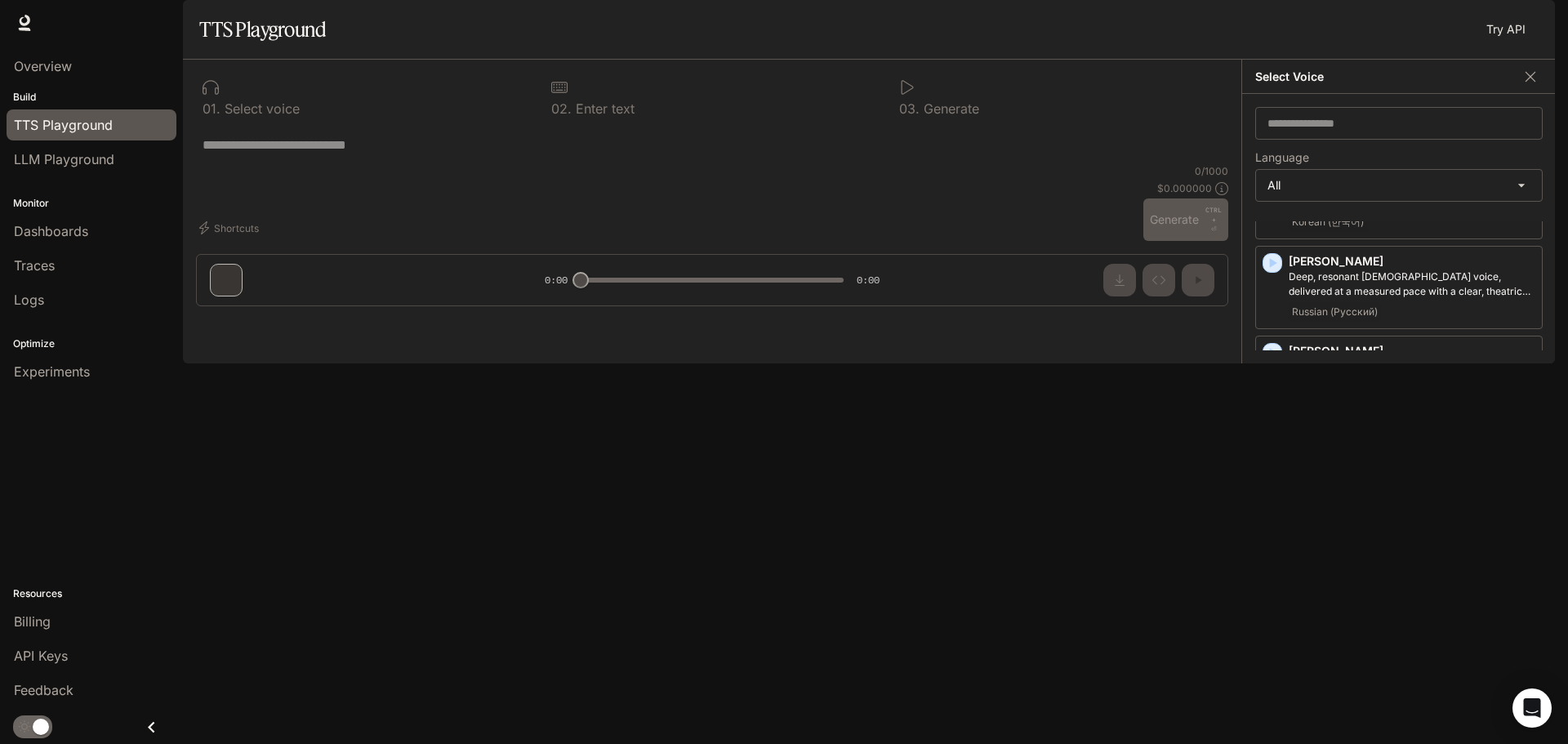
click at [1271, 438] on icon "button" at bounding box center [1273, 443] width 7 height 10
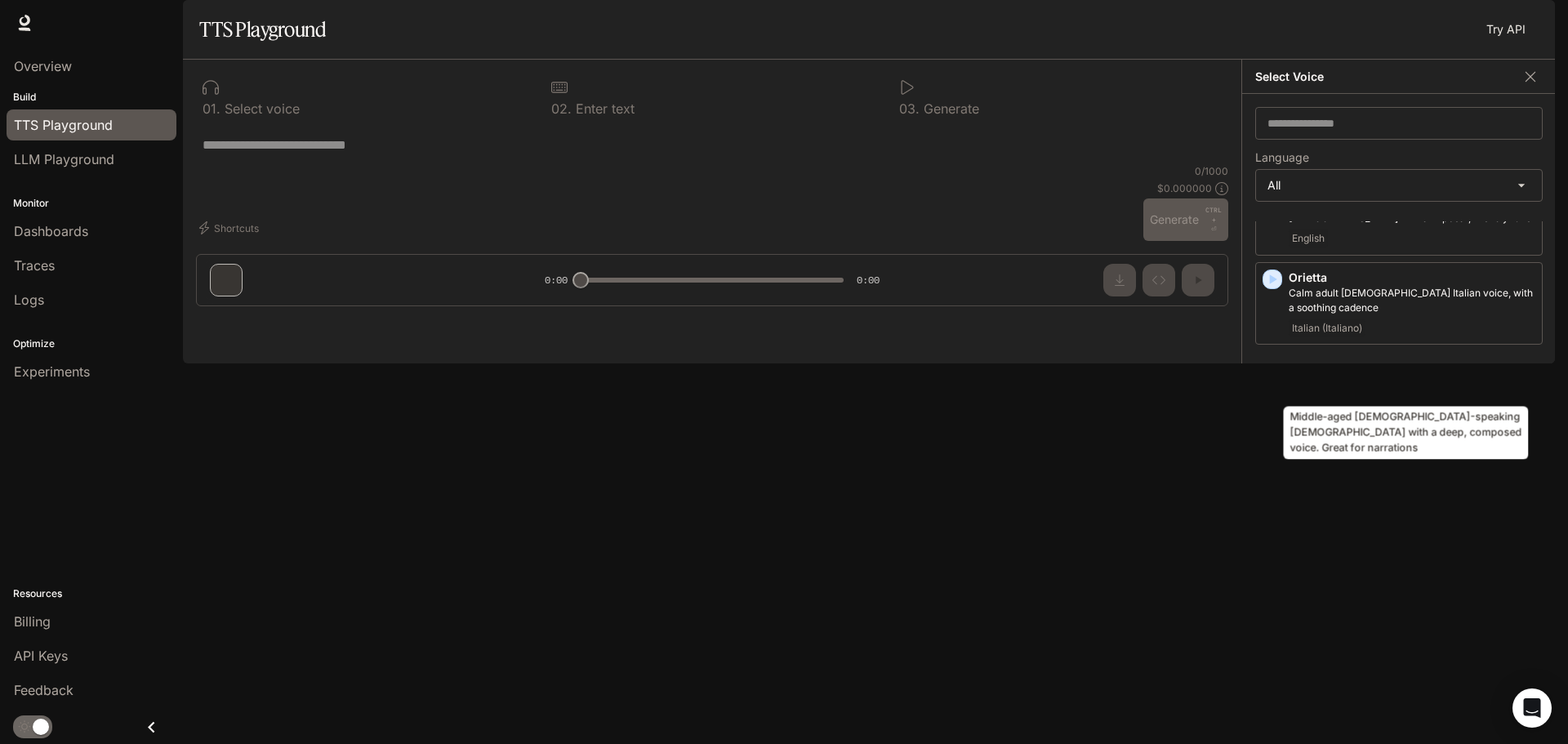
scroll to position [2858, 0]
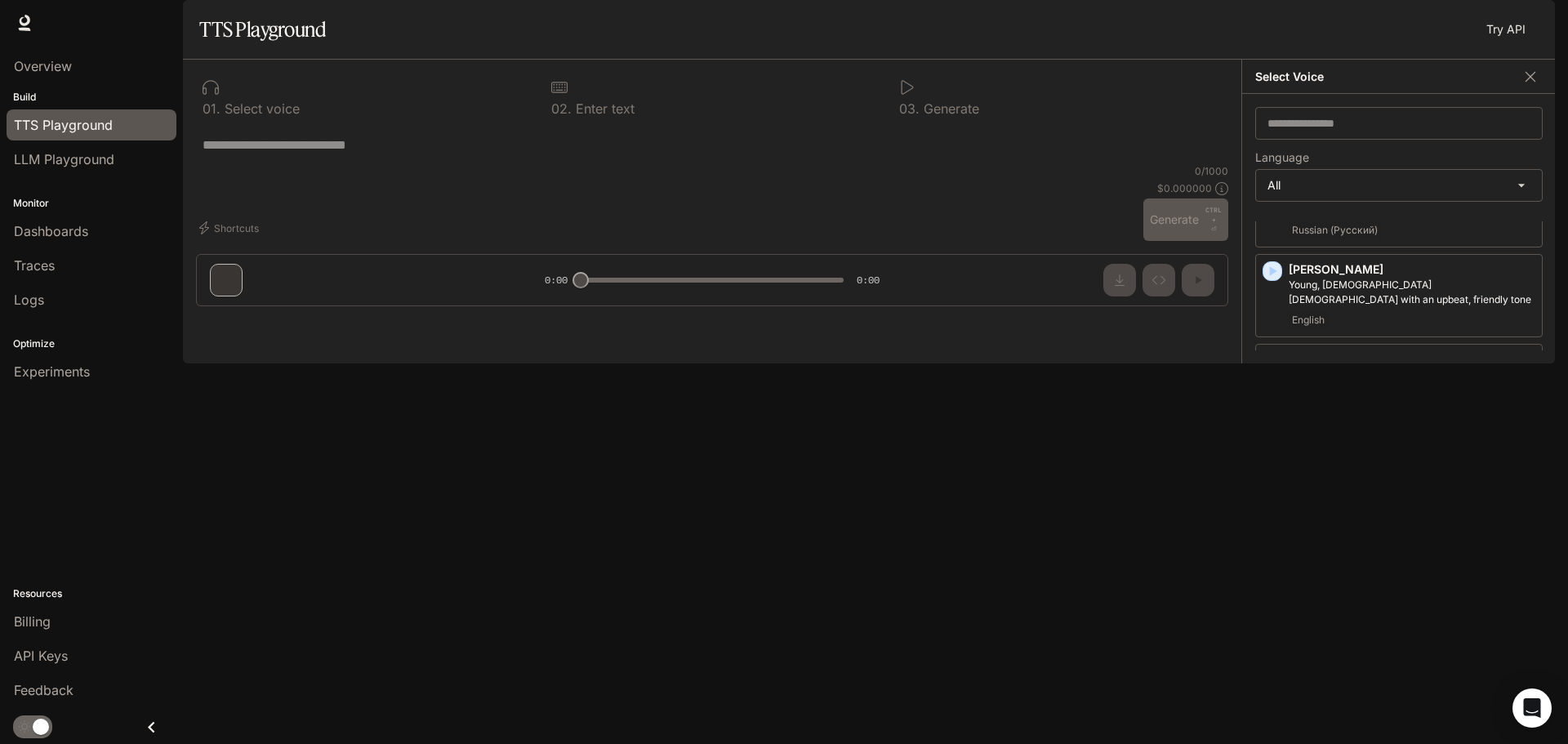
click at [1273, 535] on icon "button" at bounding box center [1273, 540] width 7 height 10
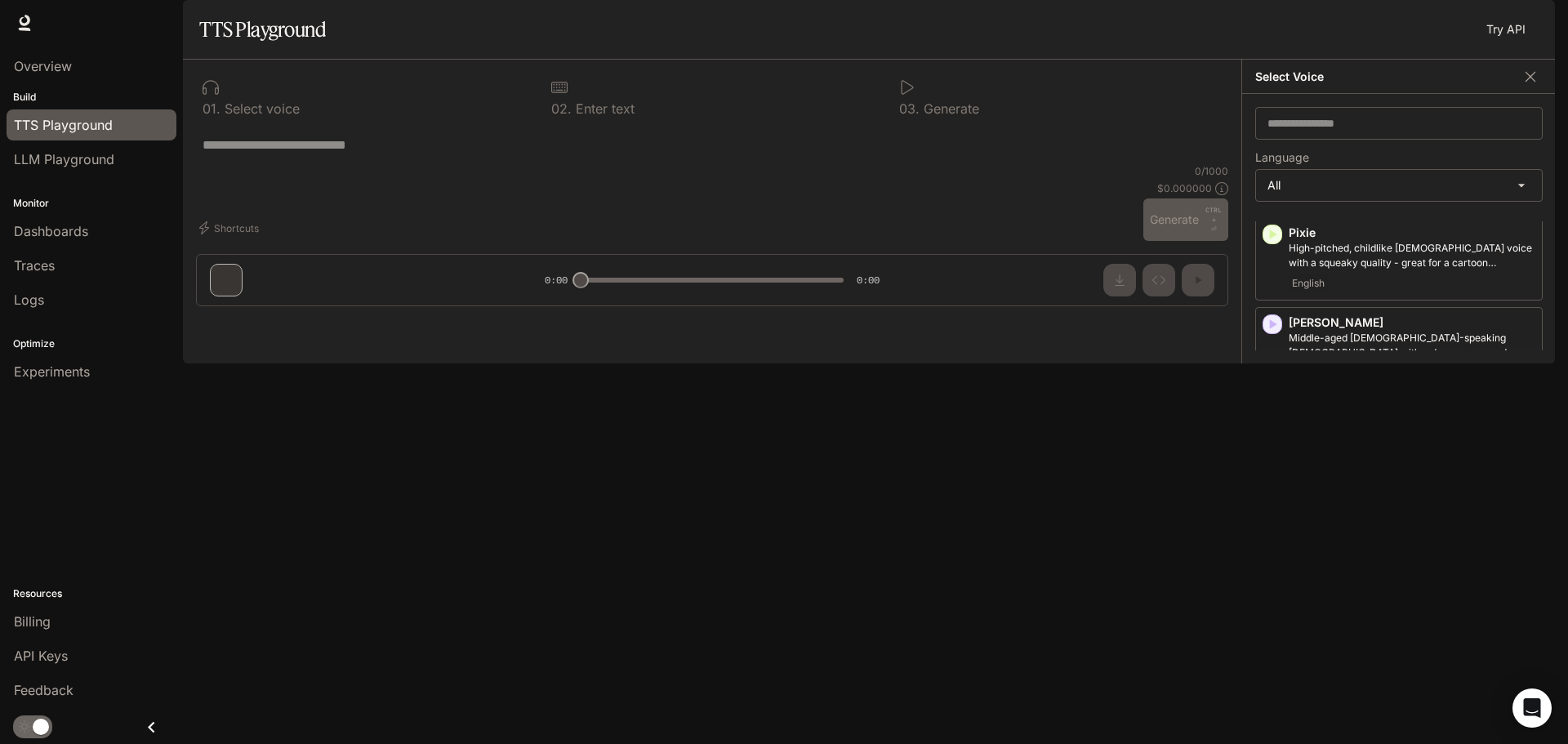
scroll to position [3103, 0]
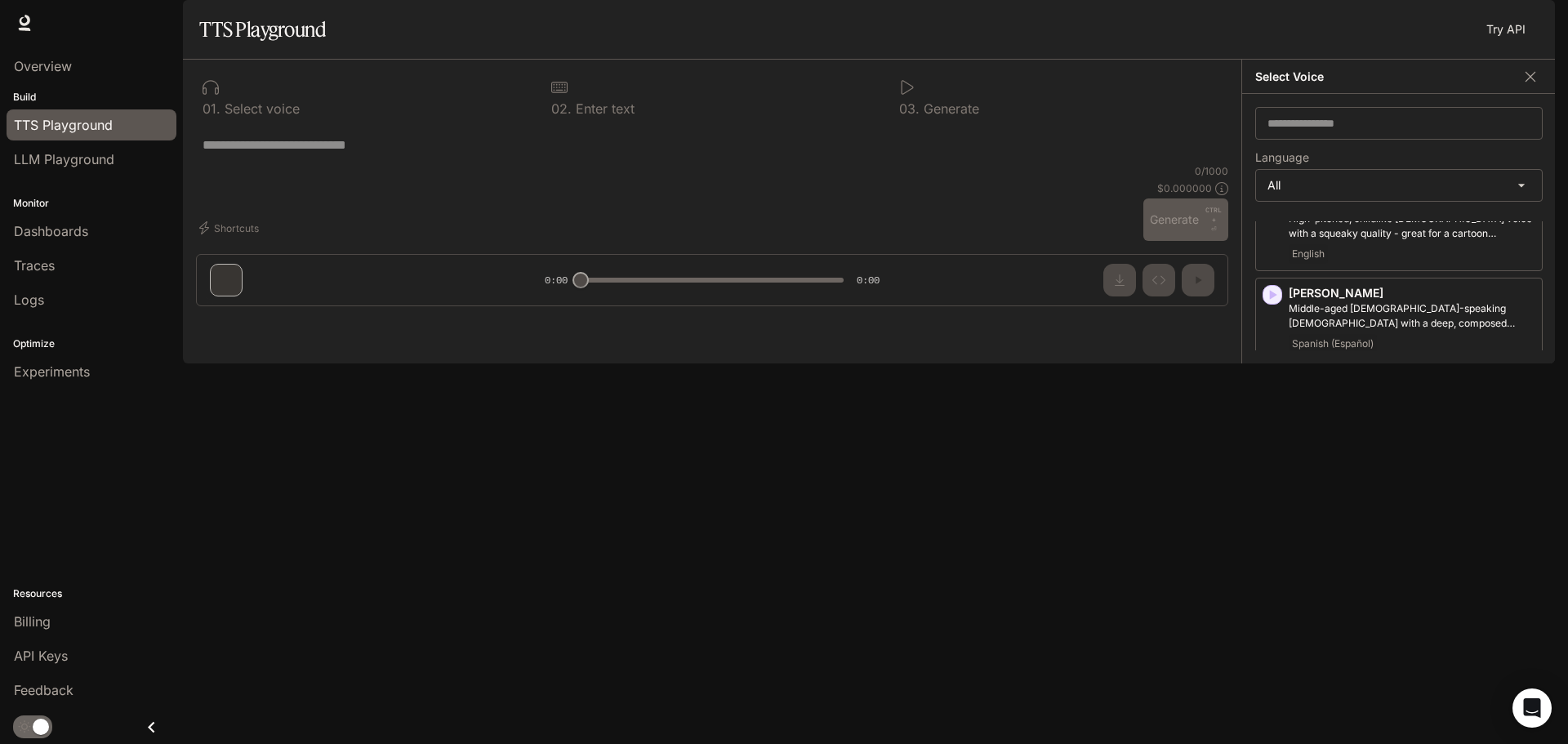
click at [1274, 466] on icon "button" at bounding box center [1272, 475] width 16 height 16
click at [1275, 559] on icon "button" at bounding box center [1273, 564] width 7 height 10
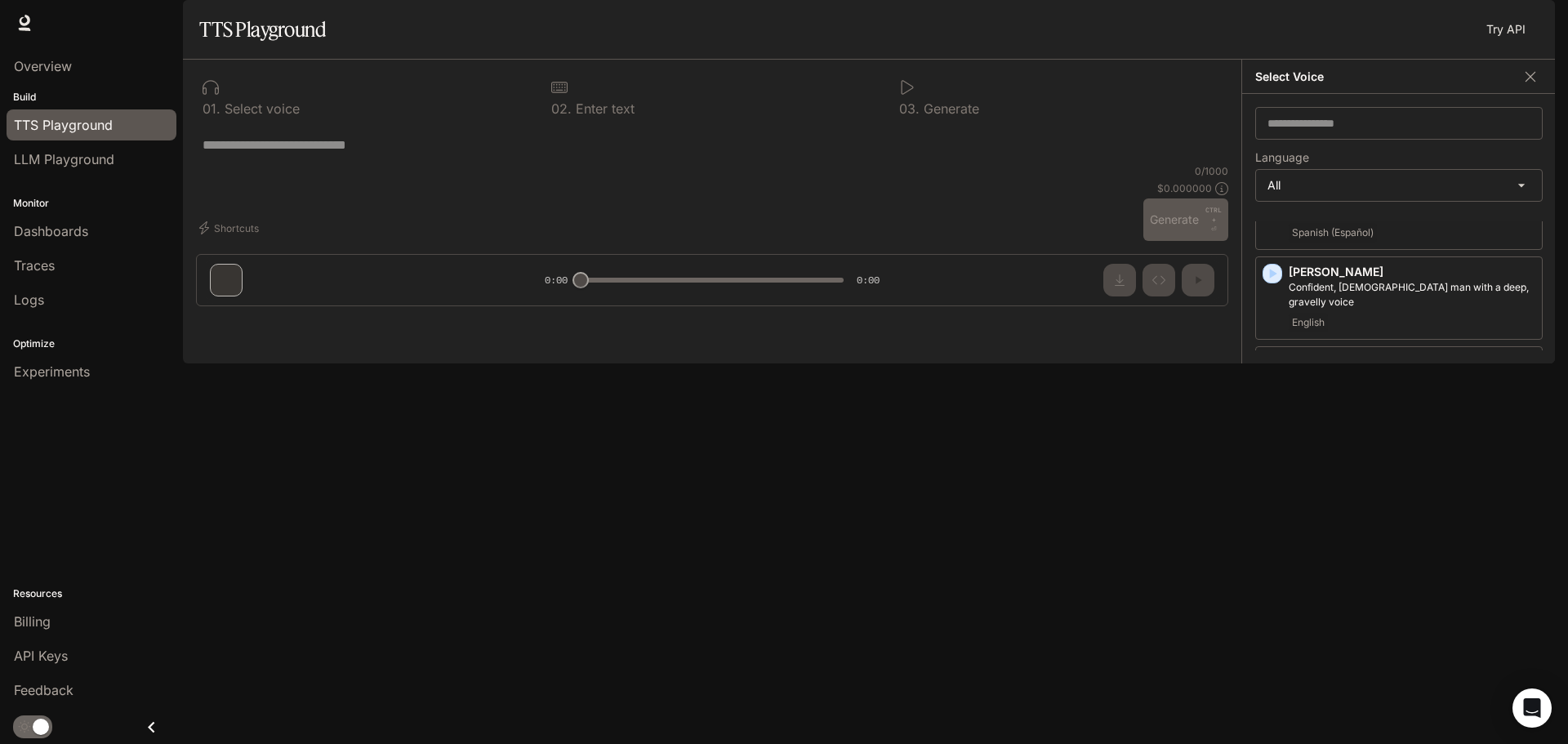
scroll to position [3267, 0]
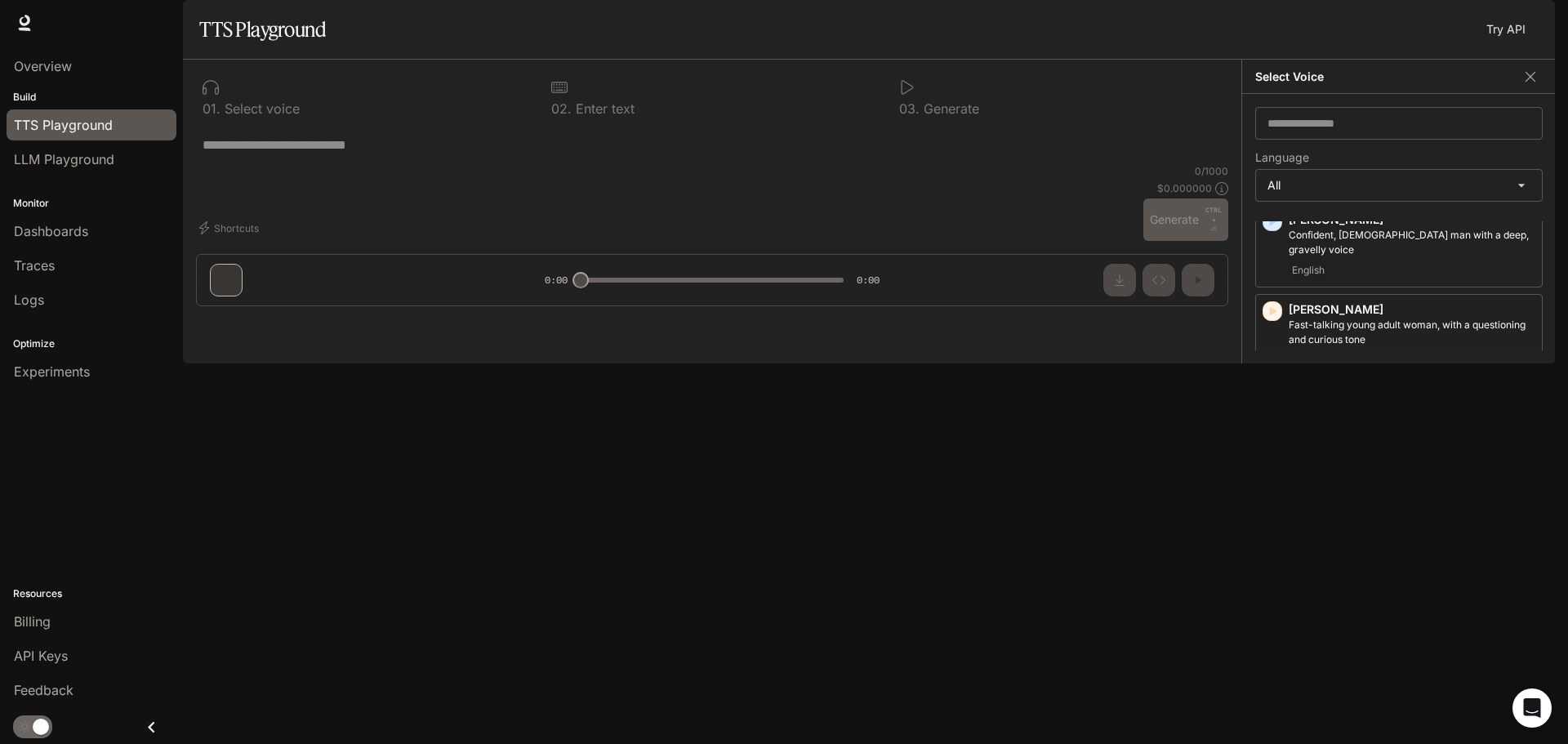
click at [1272, 483] on icon "button" at bounding box center [1272, 491] width 16 height 16
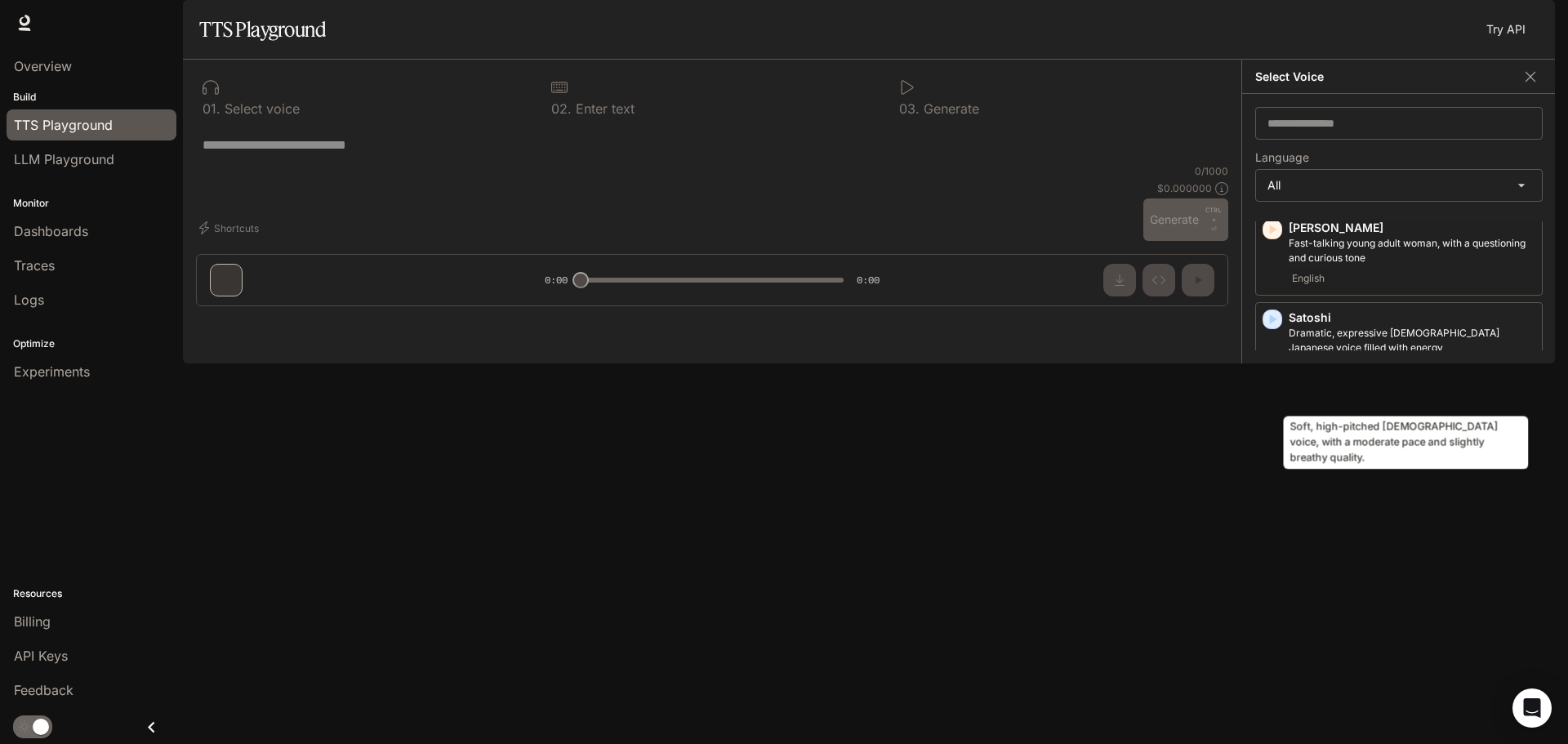
scroll to position [3429, 0]
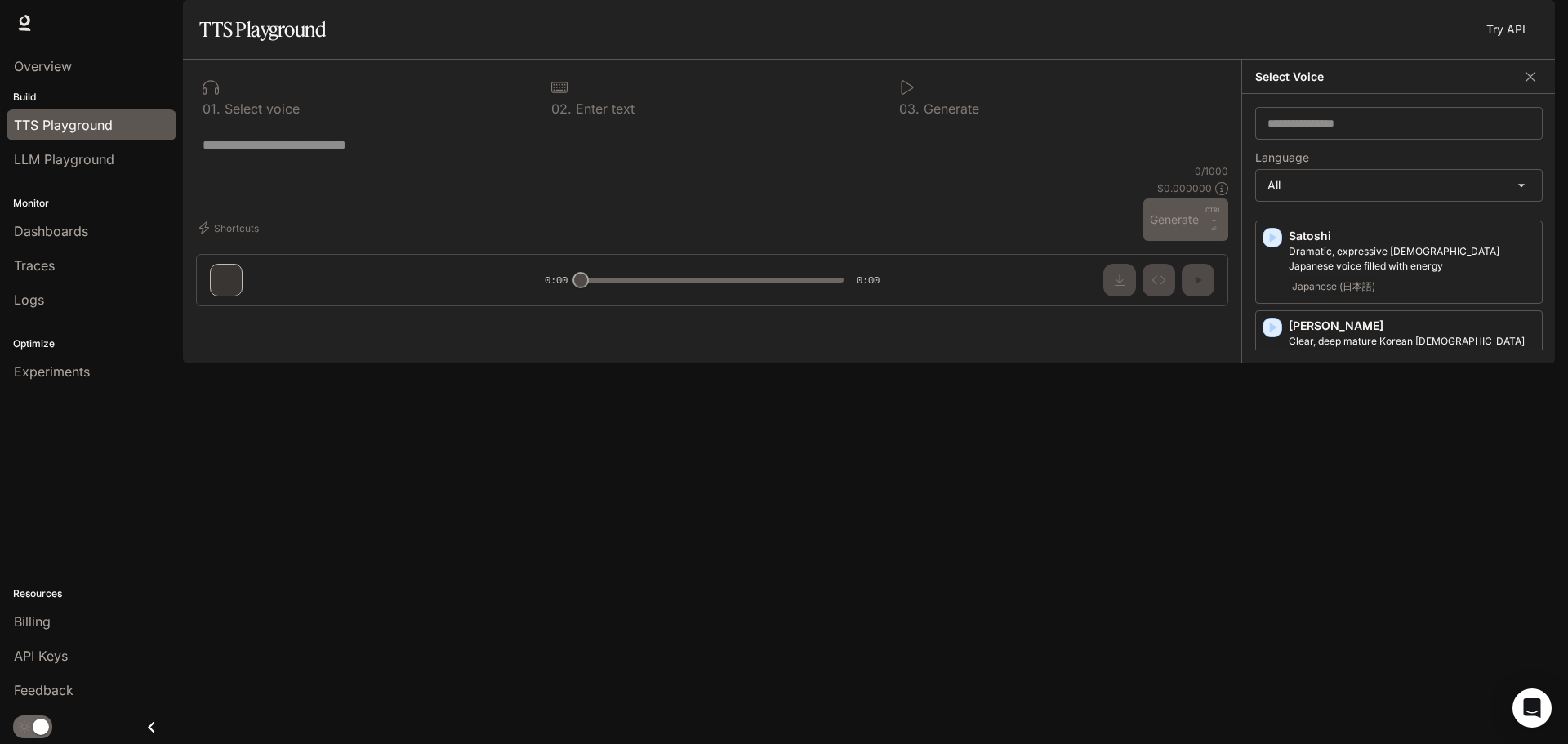
click at [1271, 412] on icon "button" at bounding box center [1273, 417] width 7 height 10
click at [1354, 234] on body "**********" at bounding box center [784, 372] width 1568 height 744
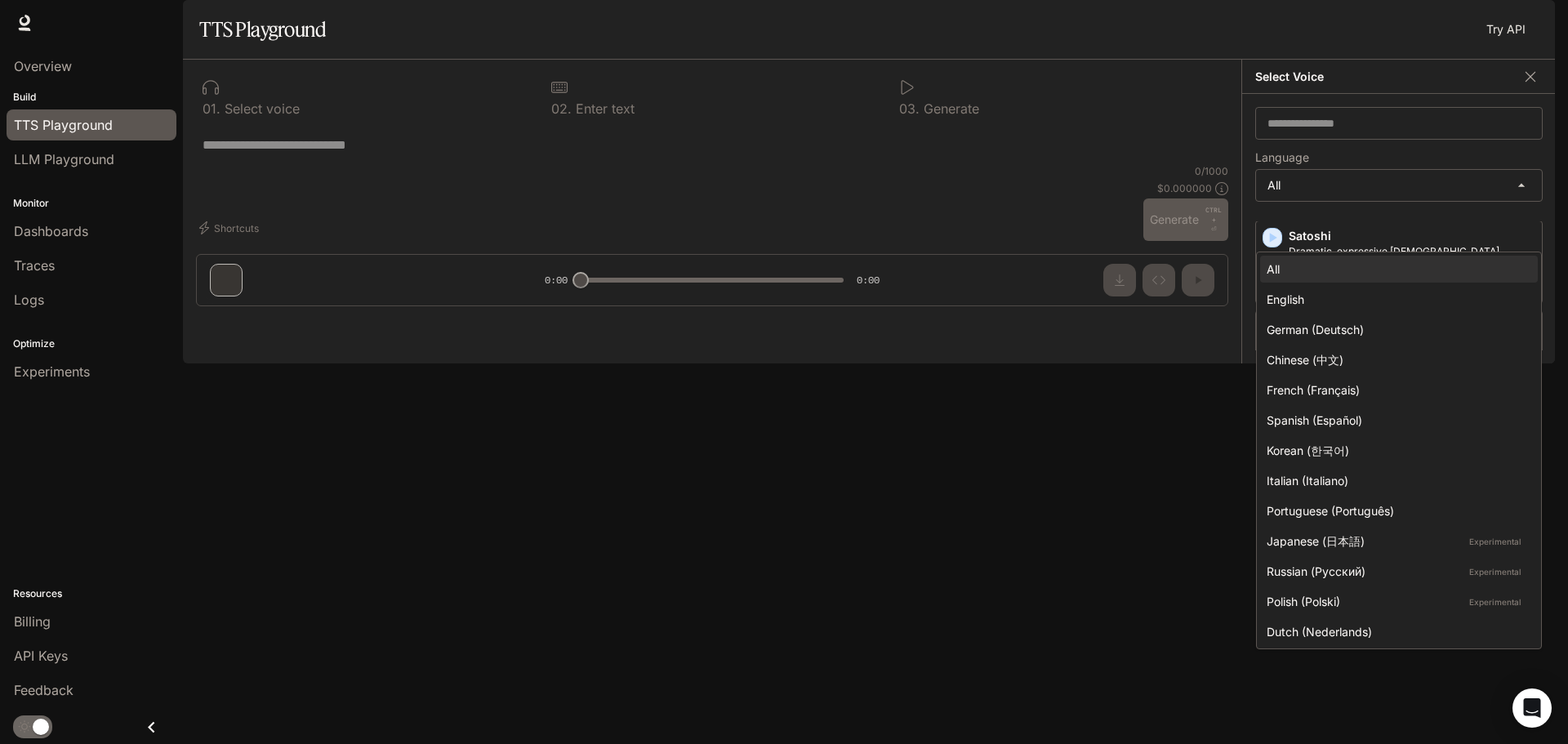
click at [1352, 233] on div at bounding box center [784, 372] width 1568 height 744
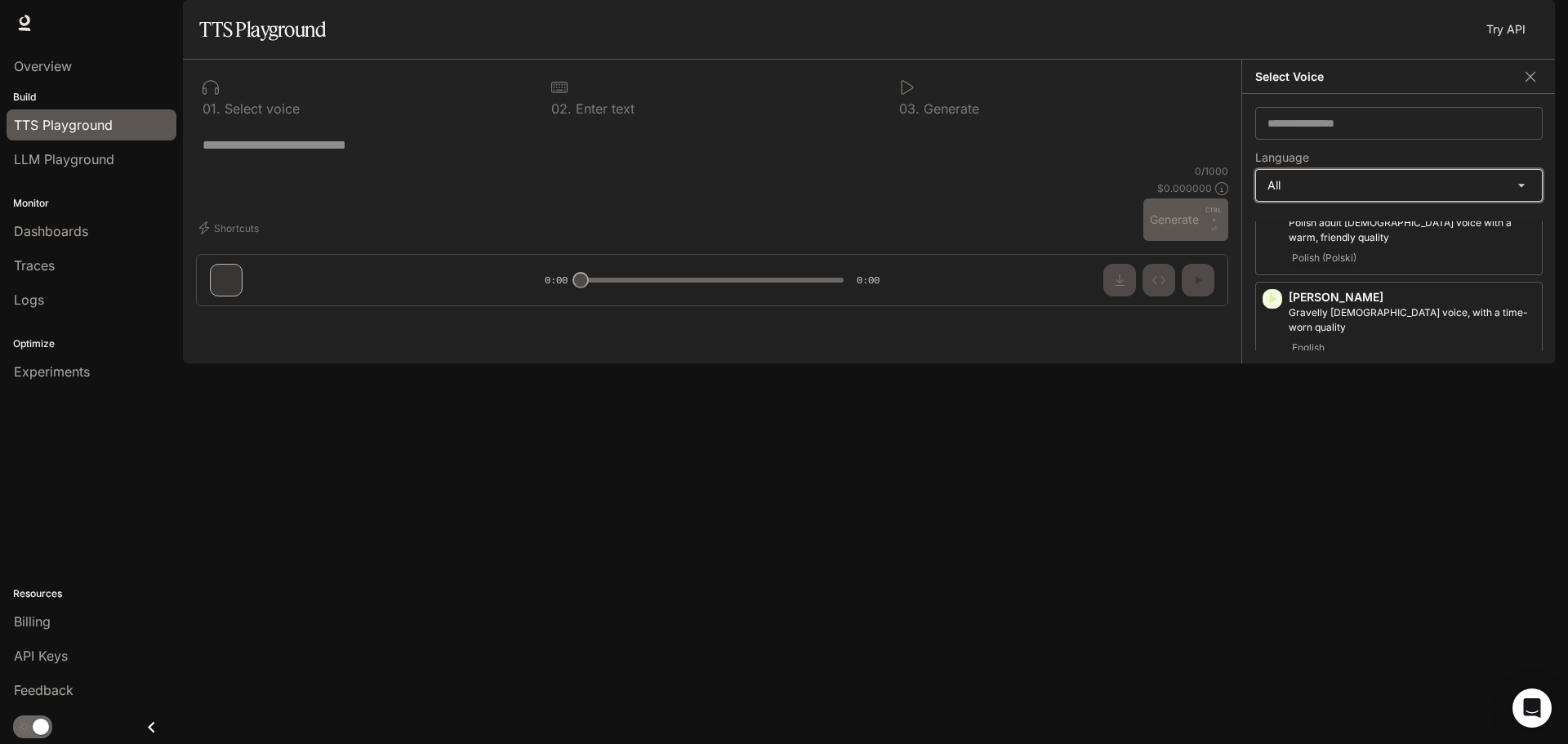
scroll to position [3756, 0]
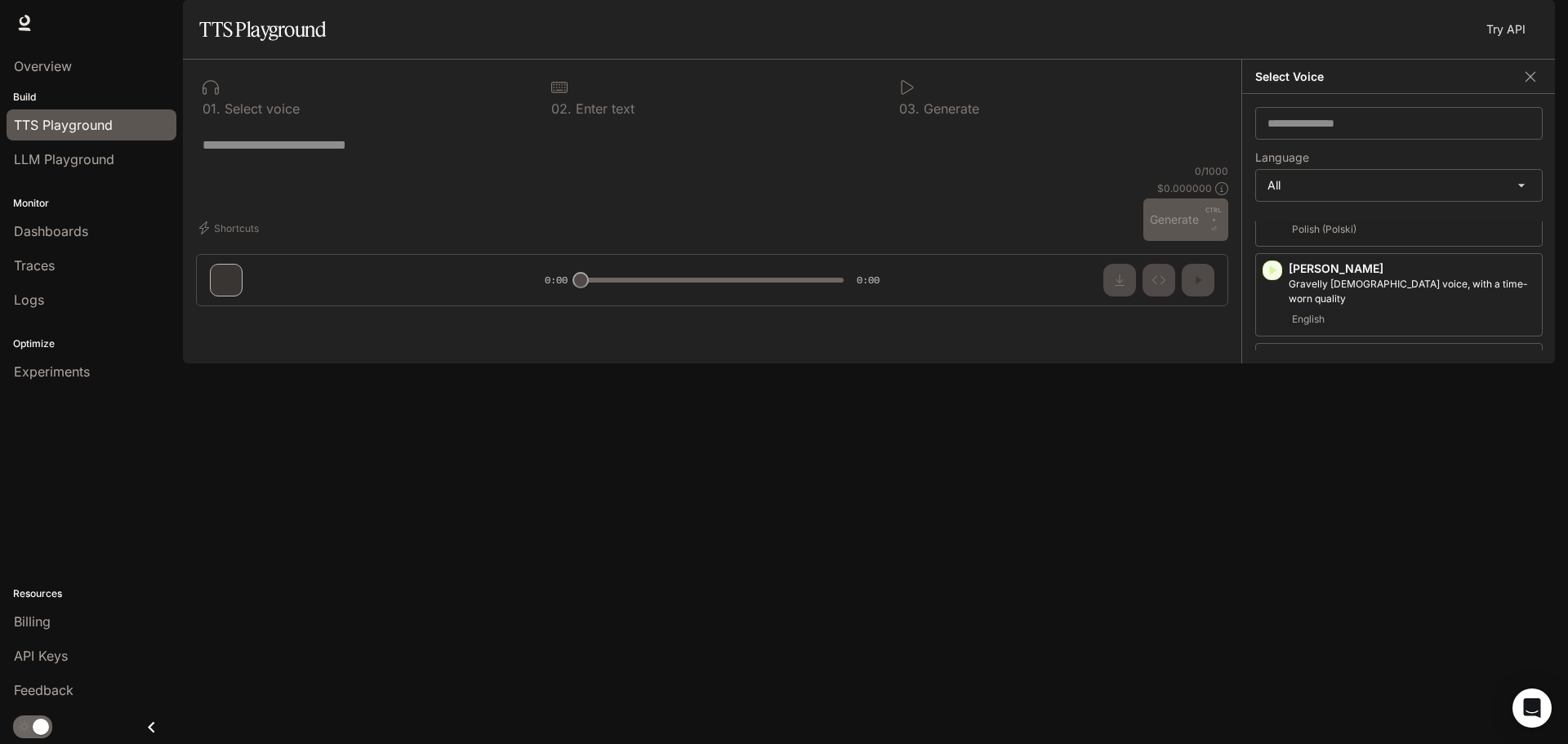
click at [1273, 535] on icon "button" at bounding box center [1273, 540] width 7 height 10
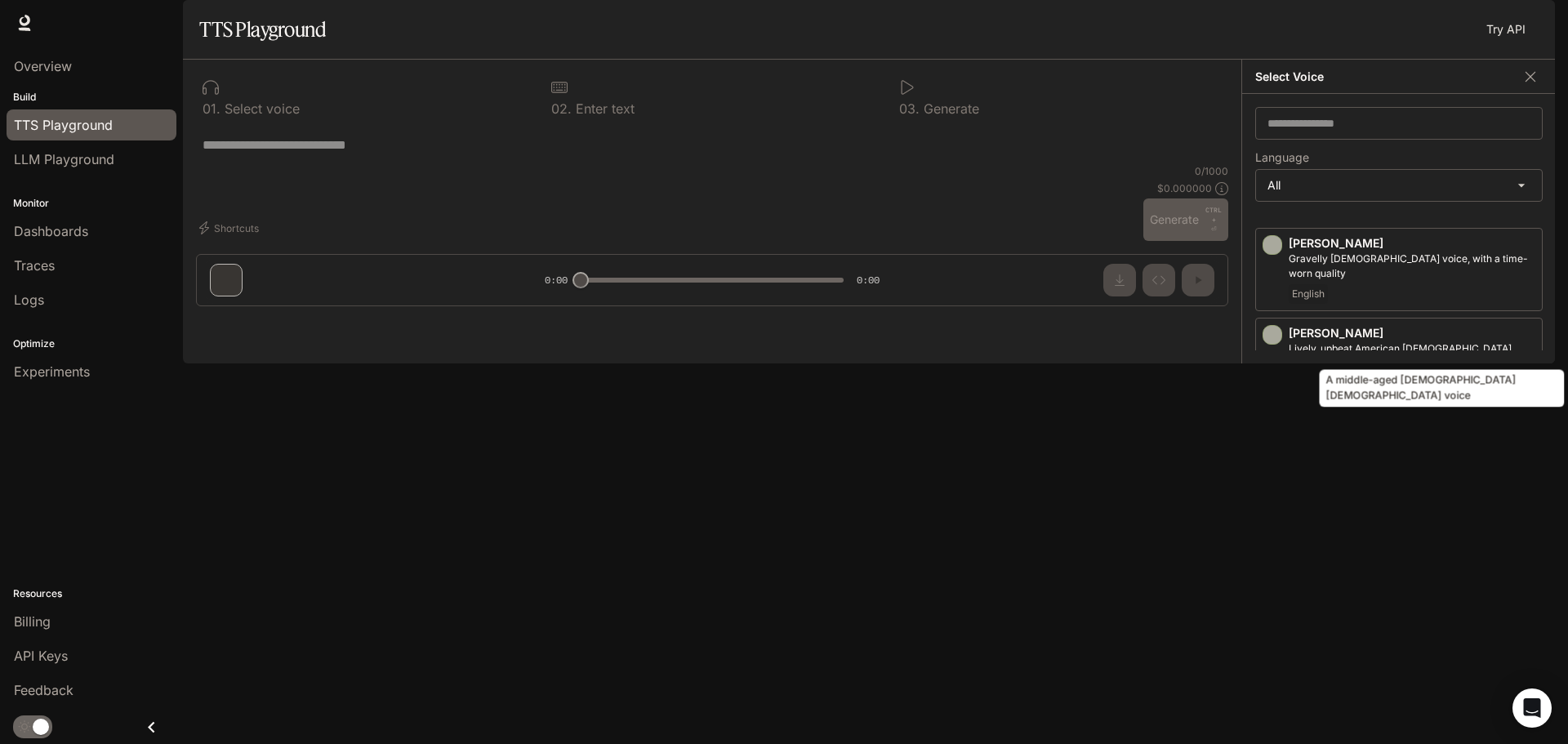
scroll to position [3794, 0]
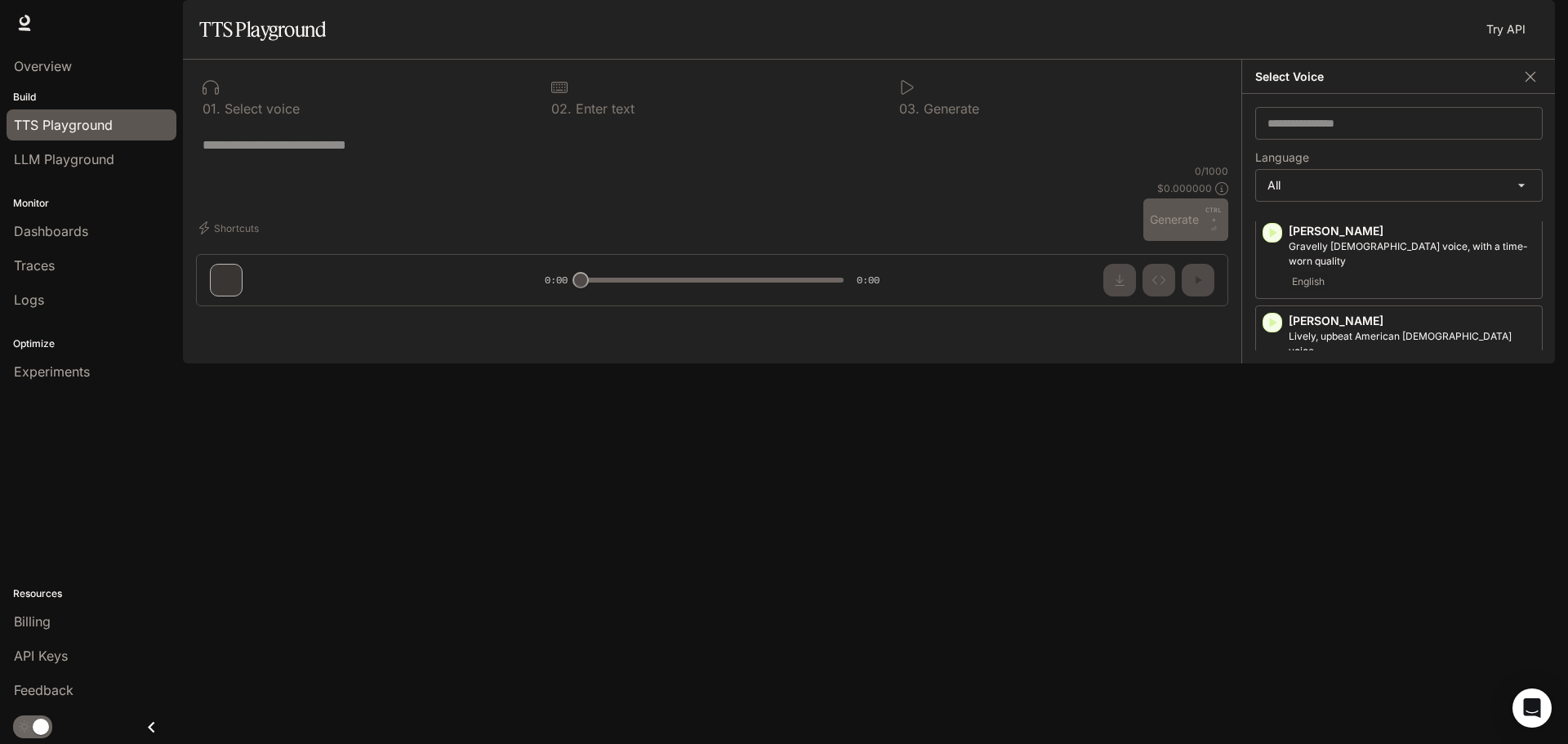
click at [1271, 587] on icon "button" at bounding box center [1273, 592] width 7 height 10
click at [1271, 673] on icon "button" at bounding box center [1272, 681] width 16 height 16
click at [1345, 223] on body "**********" at bounding box center [784, 372] width 1568 height 744
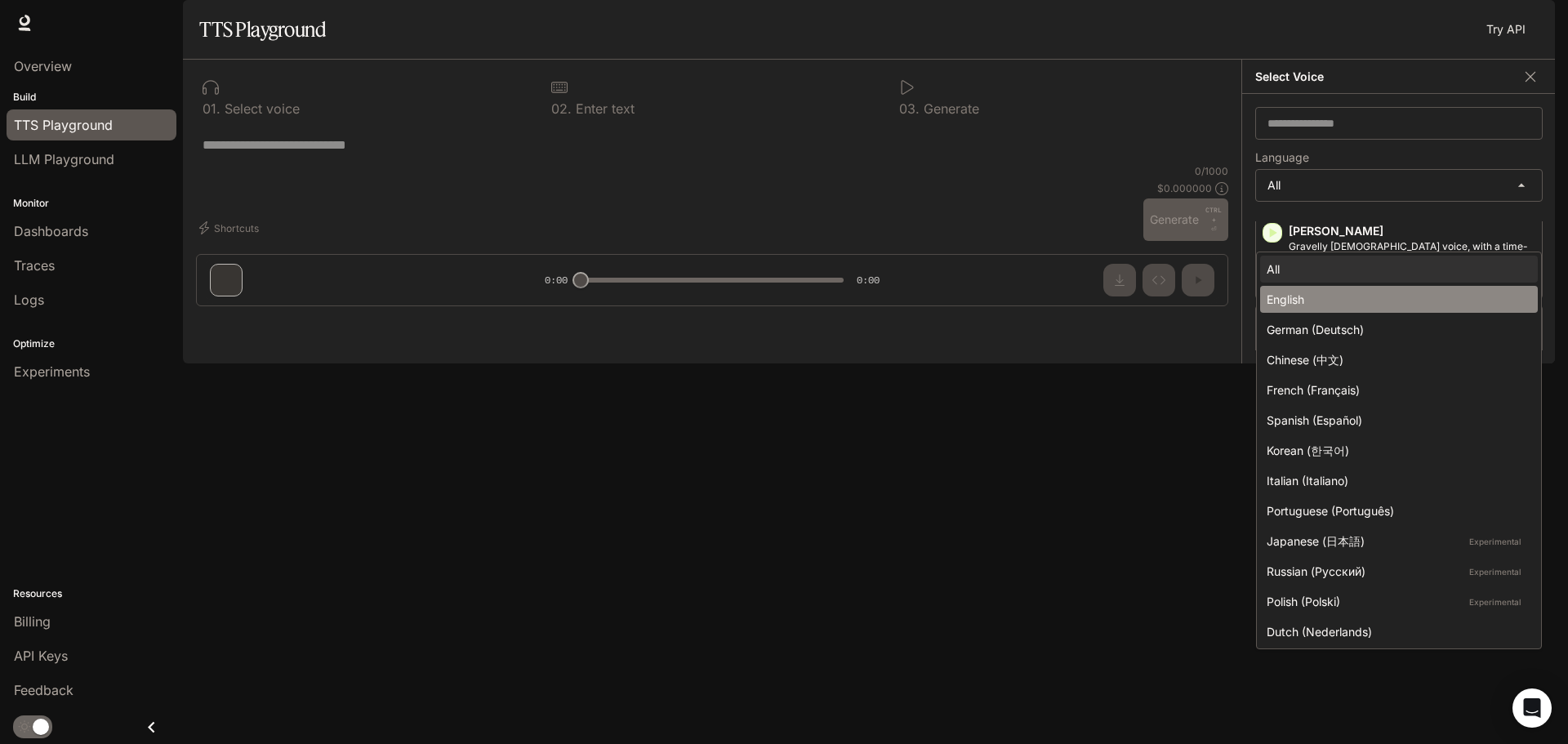
click at [1320, 292] on div "English" at bounding box center [1396, 299] width 258 height 17
type input "*****"
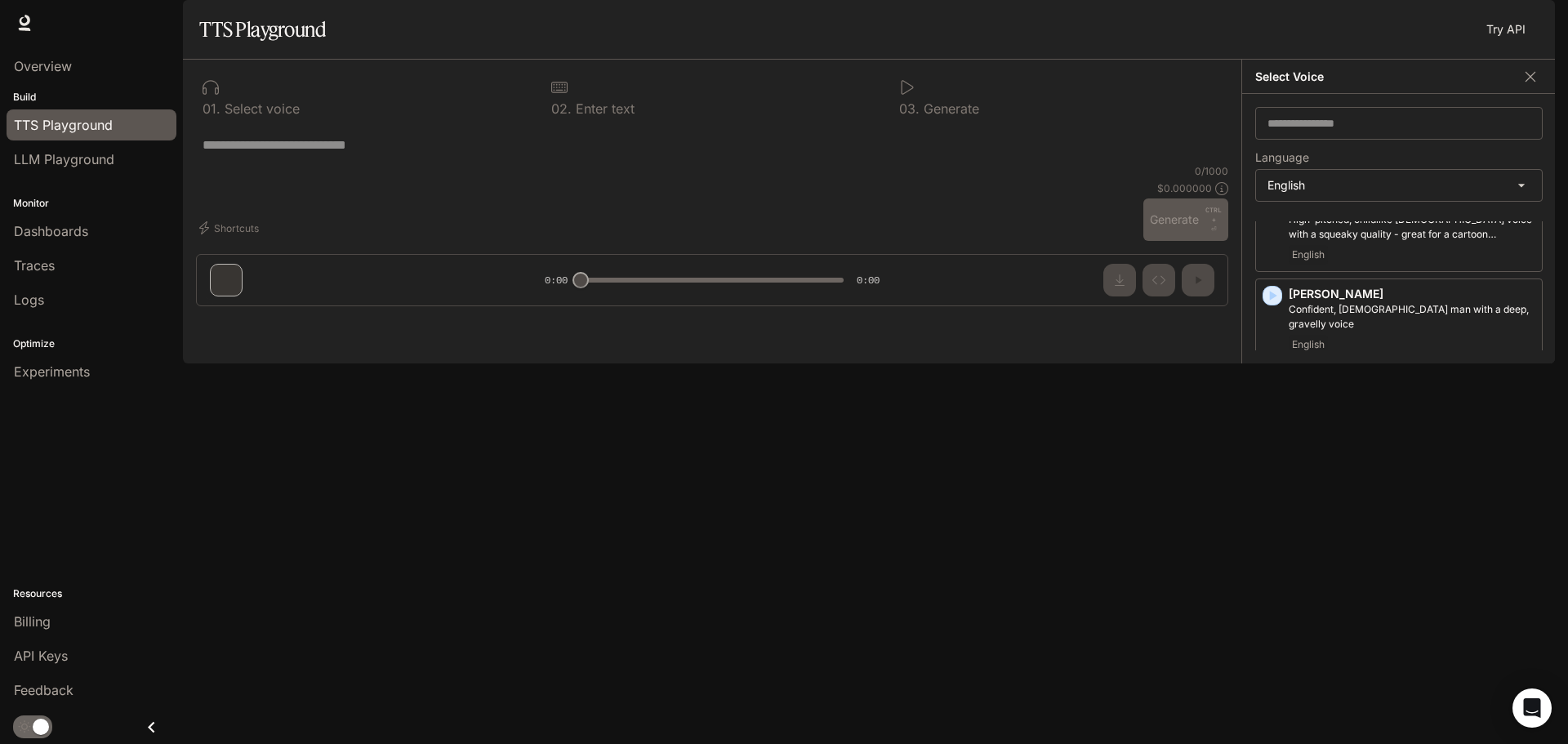
click at [1336, 572] on p "[PERSON_NAME]" at bounding box center [1412, 563] width 246 height 16
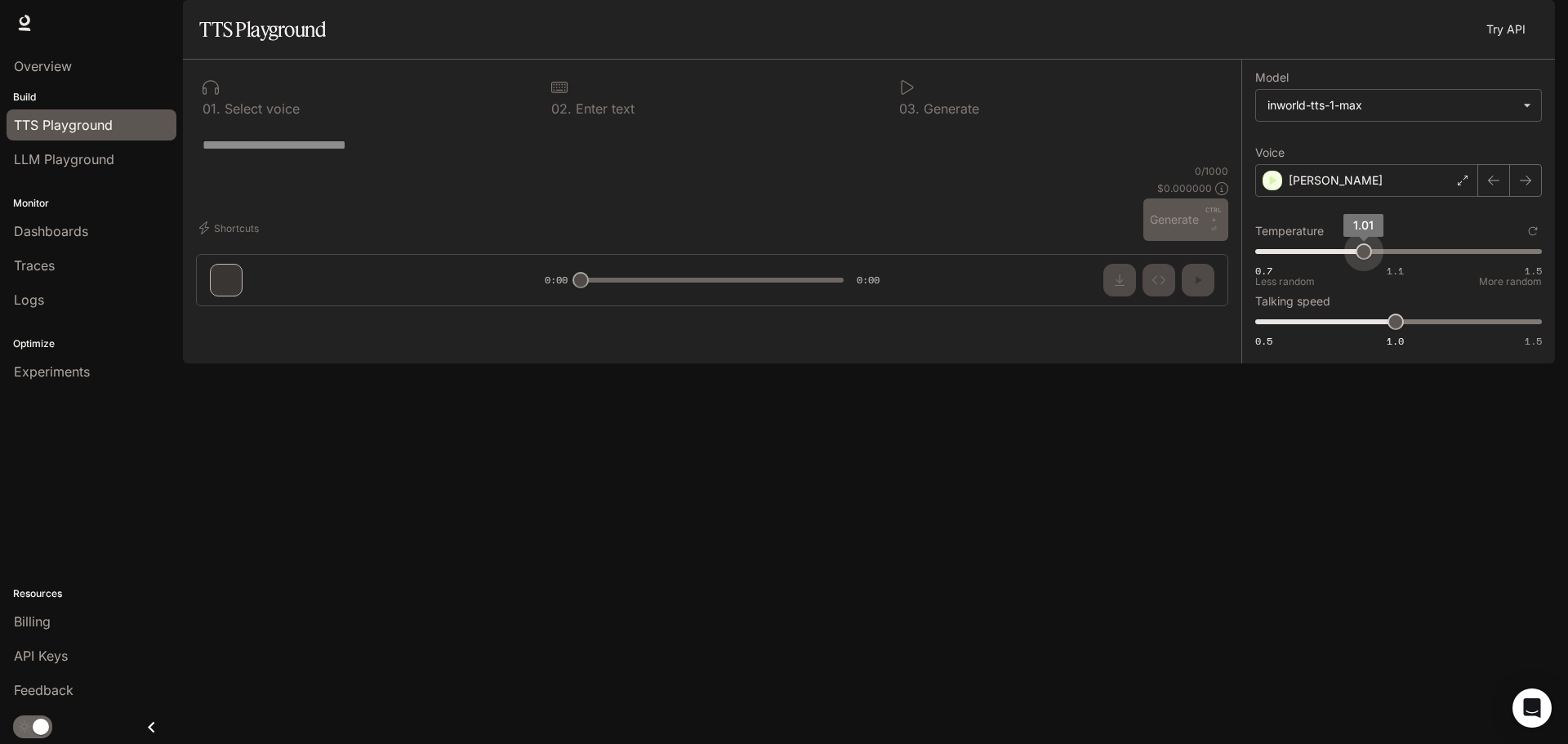
type input "*"
drag, startPoint x: 1391, startPoint y: 296, endPoint x: 1361, endPoint y: 298, distance: 30.1
click at [1361, 259] on span "1" at bounding box center [1361, 251] width 16 height 16
type input "***"
drag, startPoint x: 1394, startPoint y: 366, endPoint x: 1370, endPoint y: 366, distance: 24.0
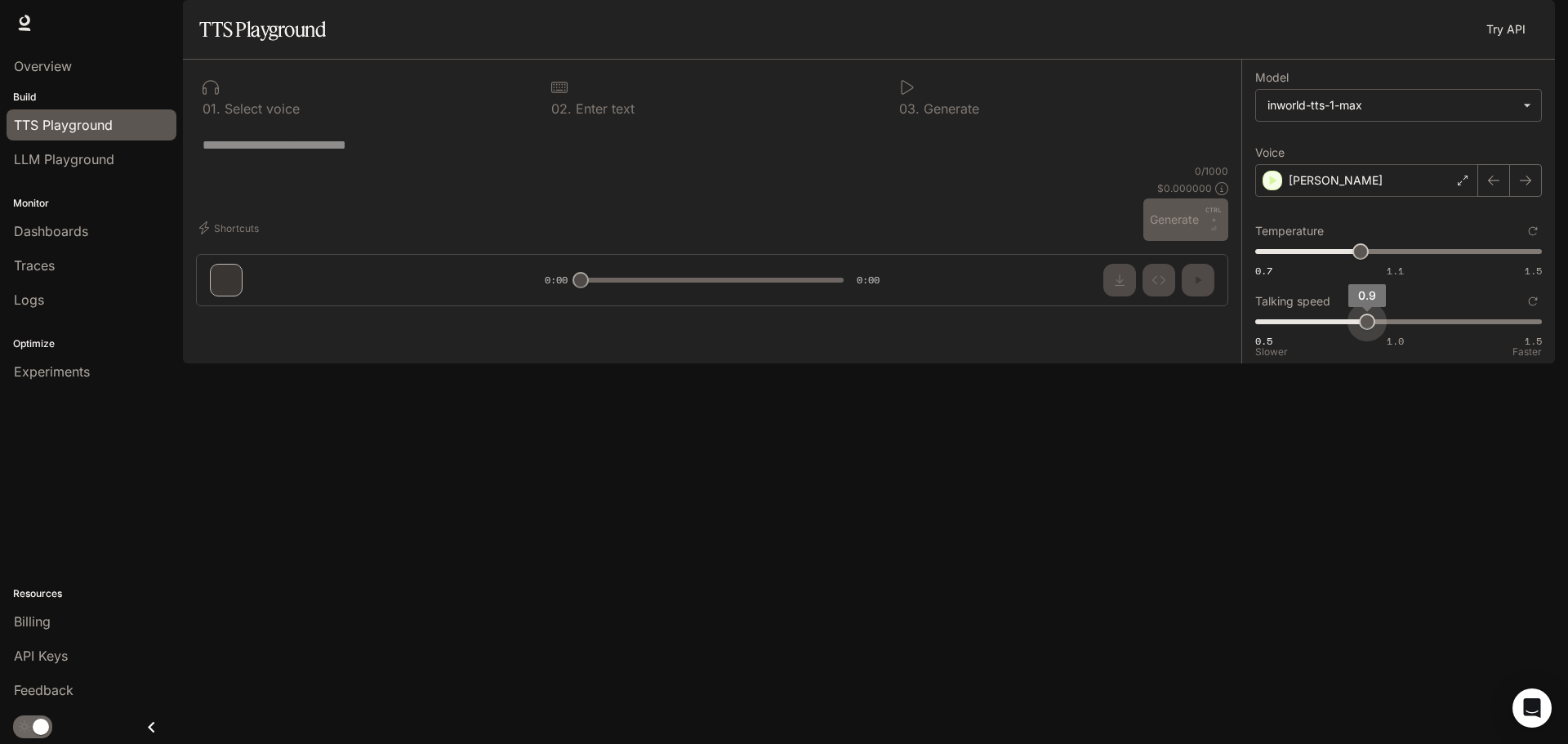
click at [1370, 330] on span "0.9" at bounding box center [1368, 322] width 16 height 16
click at [1360, 364] on div "**********" at bounding box center [1398, 212] width 314 height 304
click at [1352, 151] on body "**********" at bounding box center [784, 372] width 1568 height 744
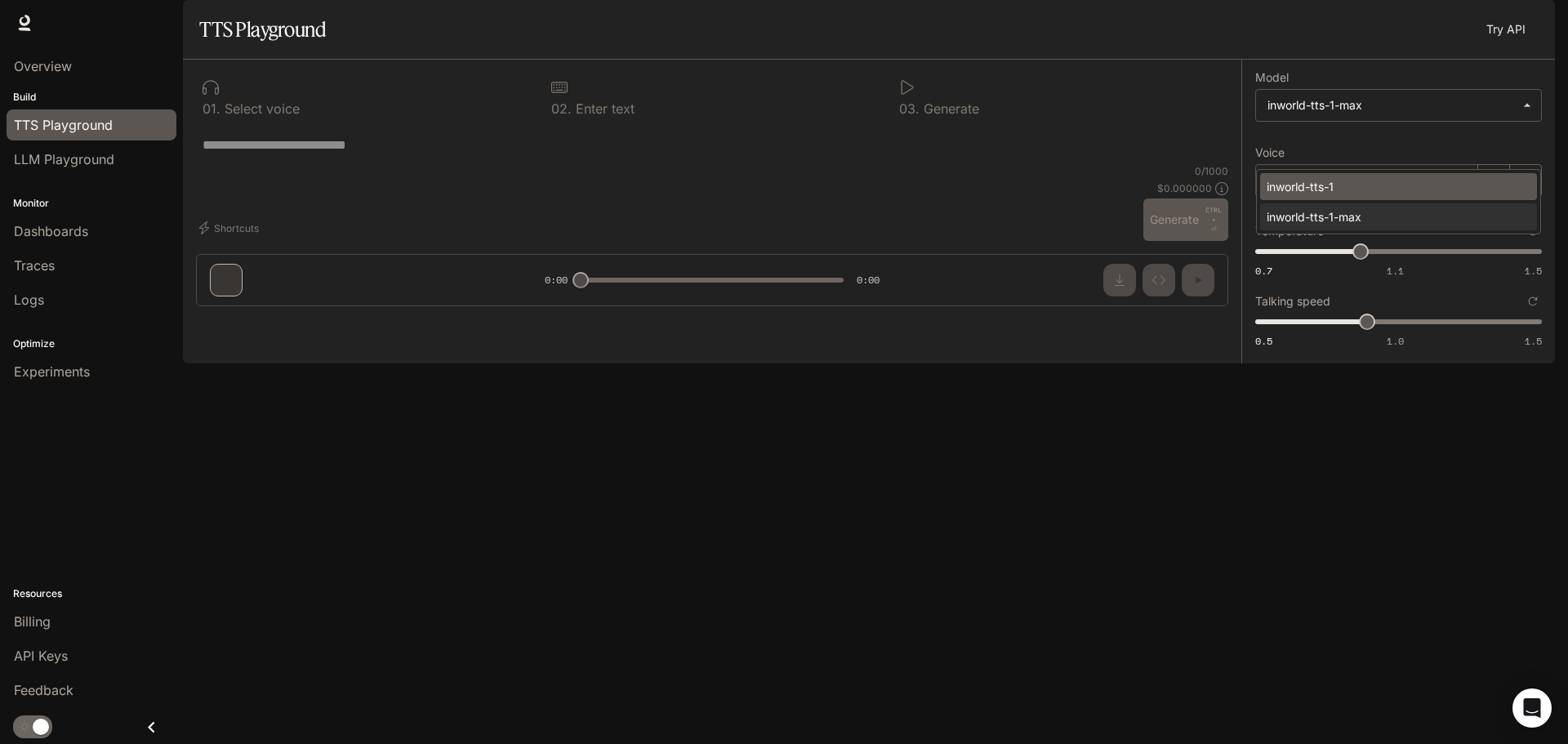
click at [1336, 181] on div "inworld-tts-1" at bounding box center [1395, 186] width 257 height 17
type input "**********"
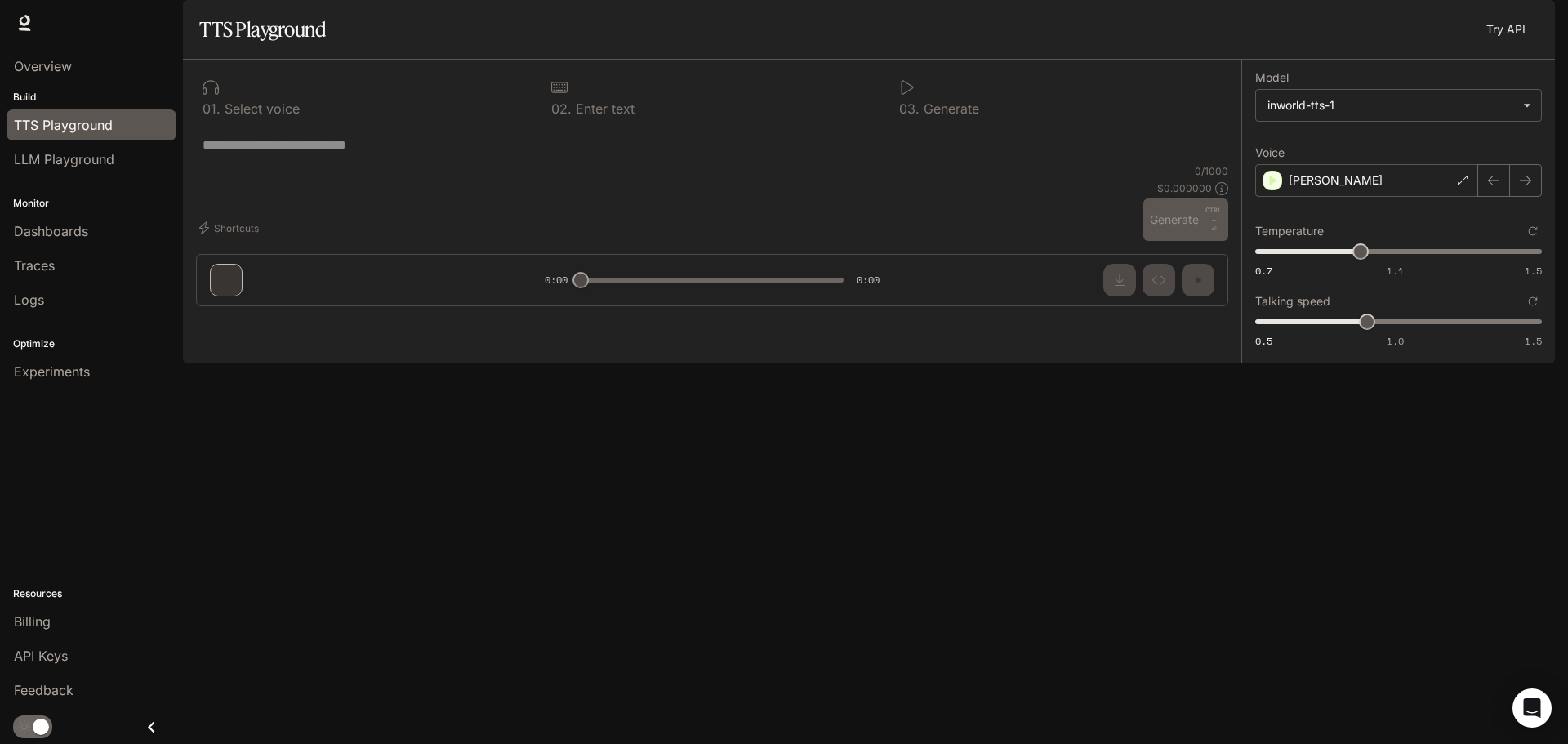
click at [561, 164] on div "* ​" at bounding box center [712, 145] width 1032 height 39
click at [299, 164] on div "* ​" at bounding box center [712, 145] width 1019 height 39
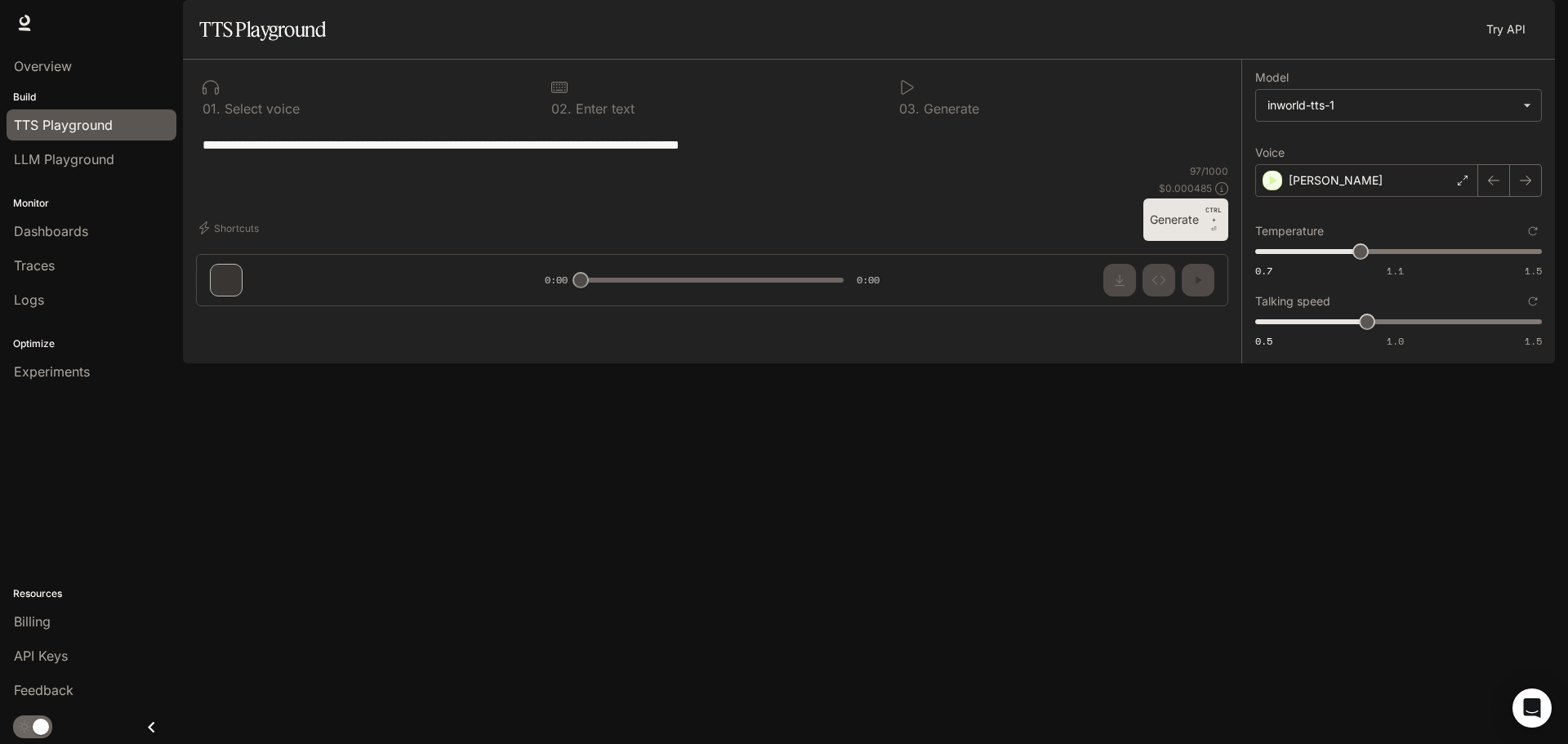
type textarea "**********"
click at [1166, 241] on button "Generate CTRL + ⏎" at bounding box center [1185, 220] width 85 height 43
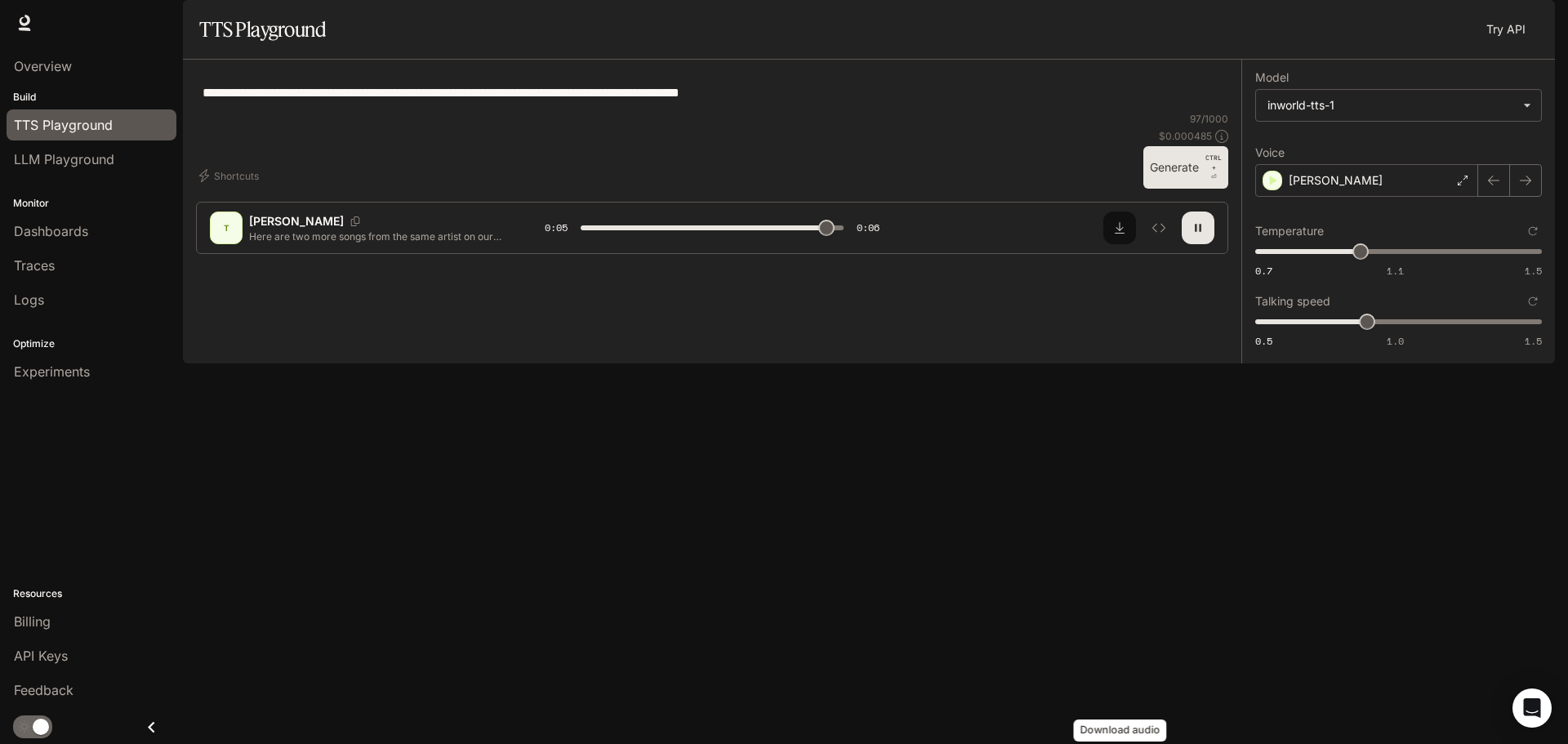
type input "*"
click at [1120, 233] on icon "Download audio" at bounding box center [1120, 227] width 10 height 11
